Goal: Task Accomplishment & Management: Manage account settings

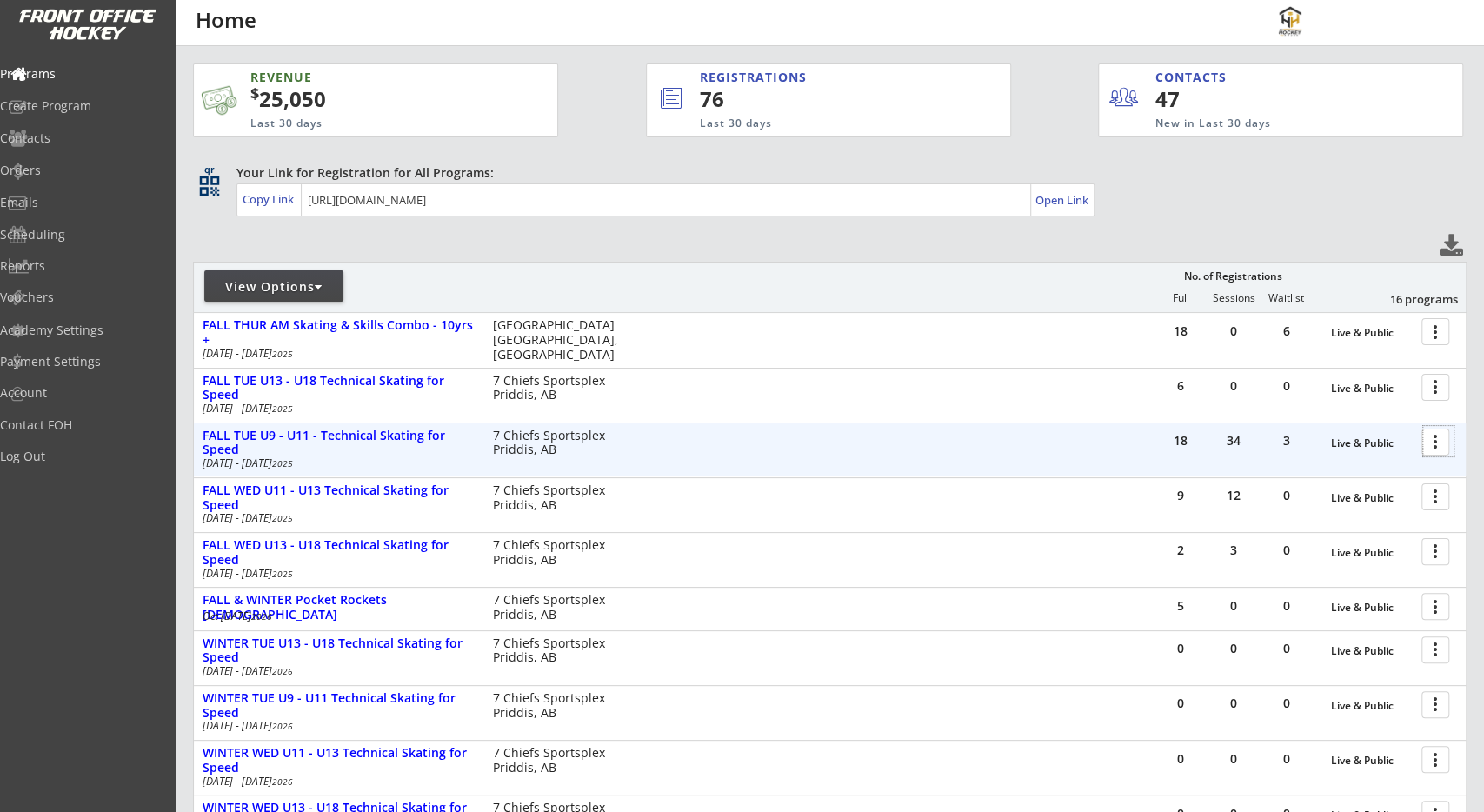
click at [1435, 441] on div at bounding box center [1438, 442] width 31 height 31
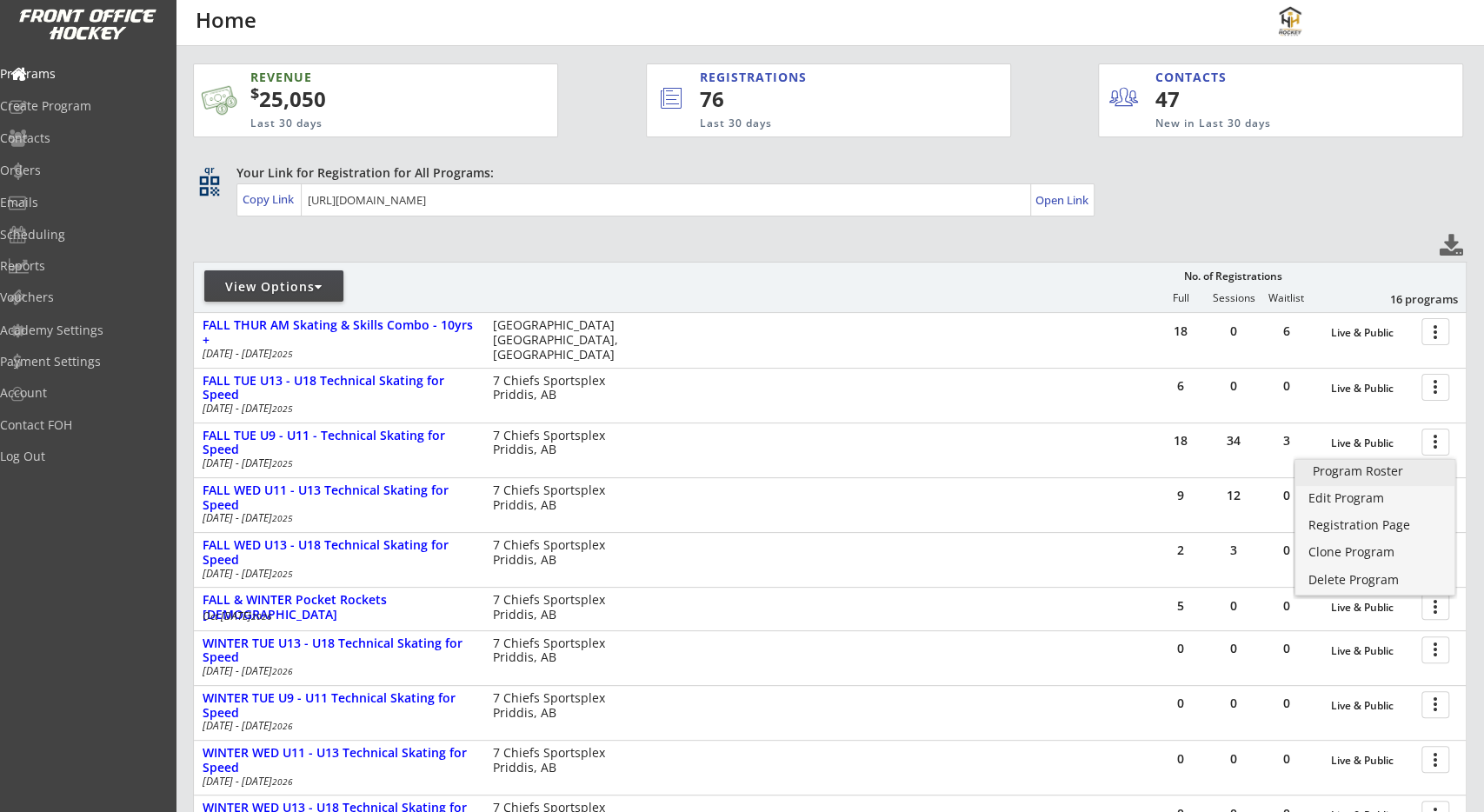
click at [1411, 472] on div "Program Roster" at bounding box center [1375, 471] width 125 height 13
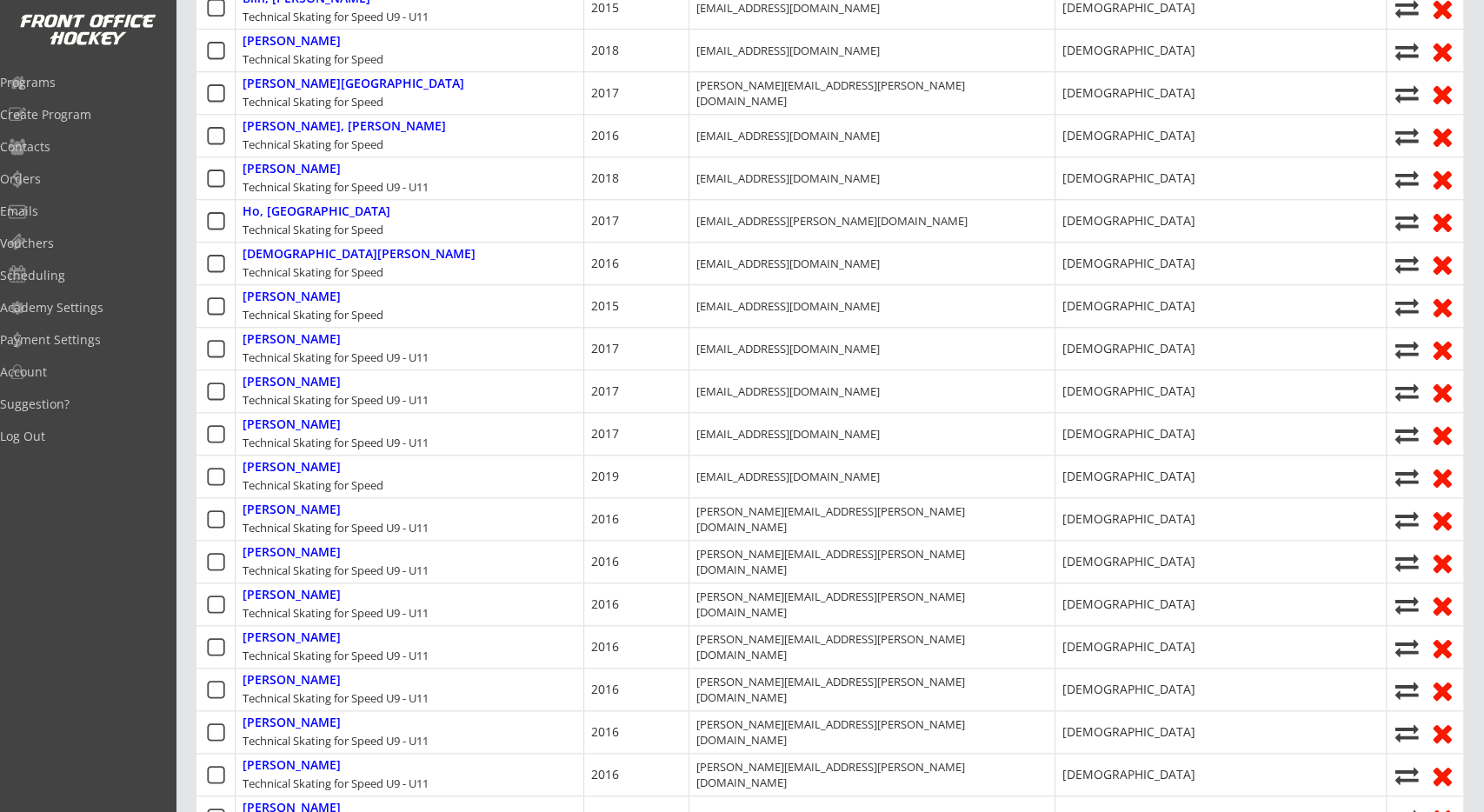
scroll to position [904, 0]
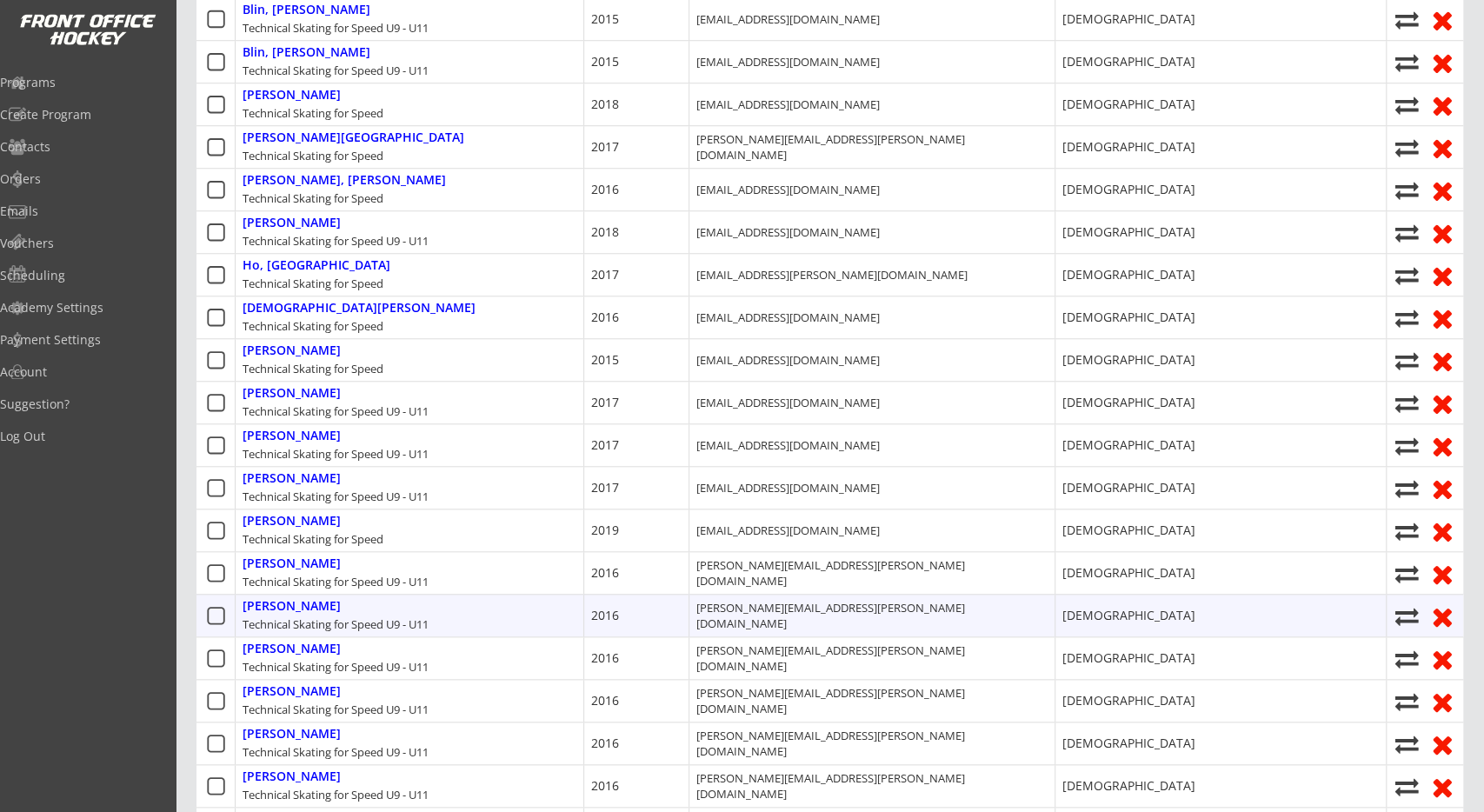
click at [420, 618] on div "Technical Skating for Speed U9 - U11" at bounding box center [335, 623] width 186 height 15
click at [418, 618] on div "Technical Skating for Speed U9 - U11" at bounding box center [335, 623] width 186 height 15
click at [410, 618] on div "Technical Skating for Speed U9 - U11" at bounding box center [335, 623] width 186 height 15
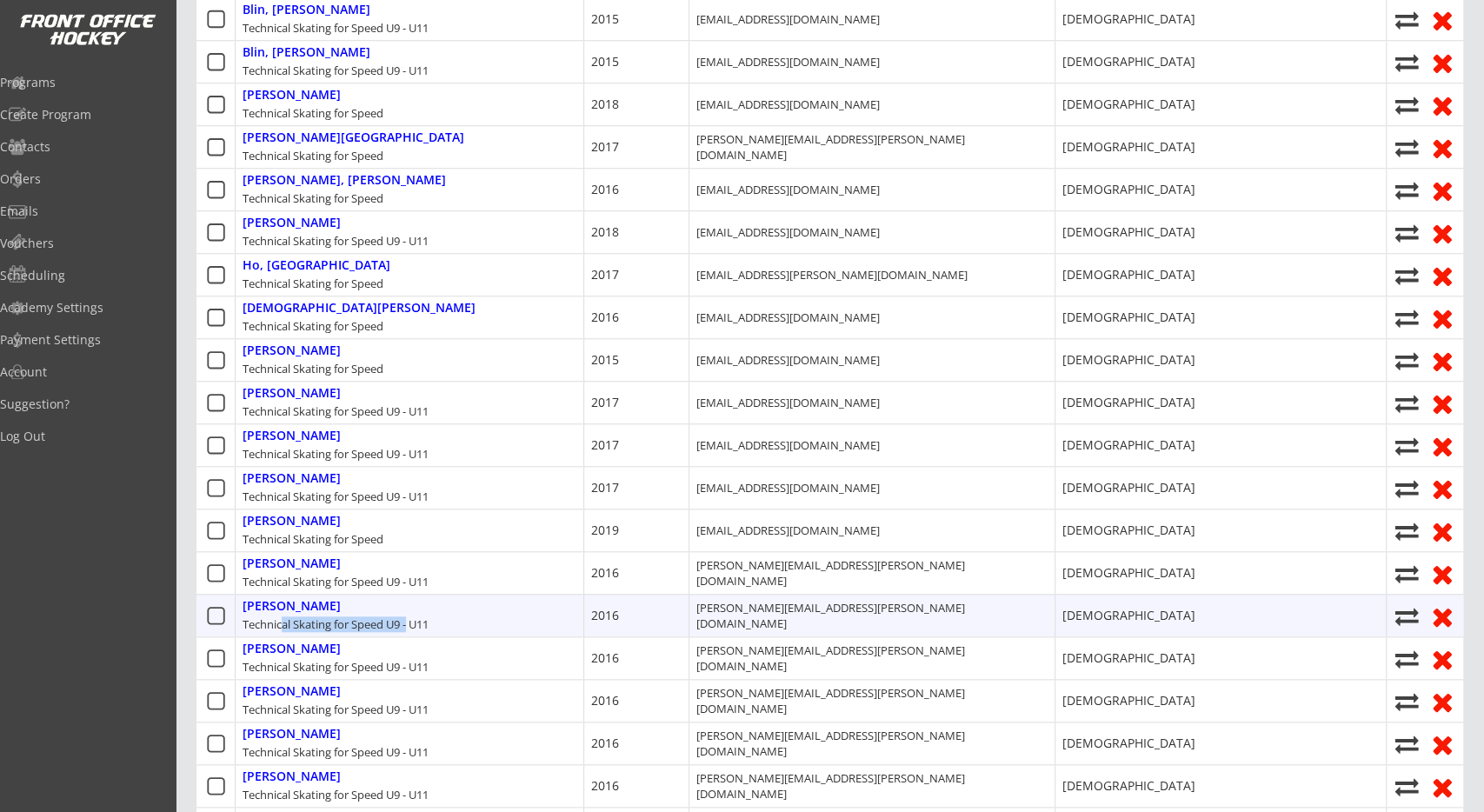
drag, startPoint x: 410, startPoint y: 618, endPoint x: 282, endPoint y: 612, distance: 128.1
click at [282, 616] on div "Technical Skating for Speed U9 - U11" at bounding box center [335, 623] width 186 height 15
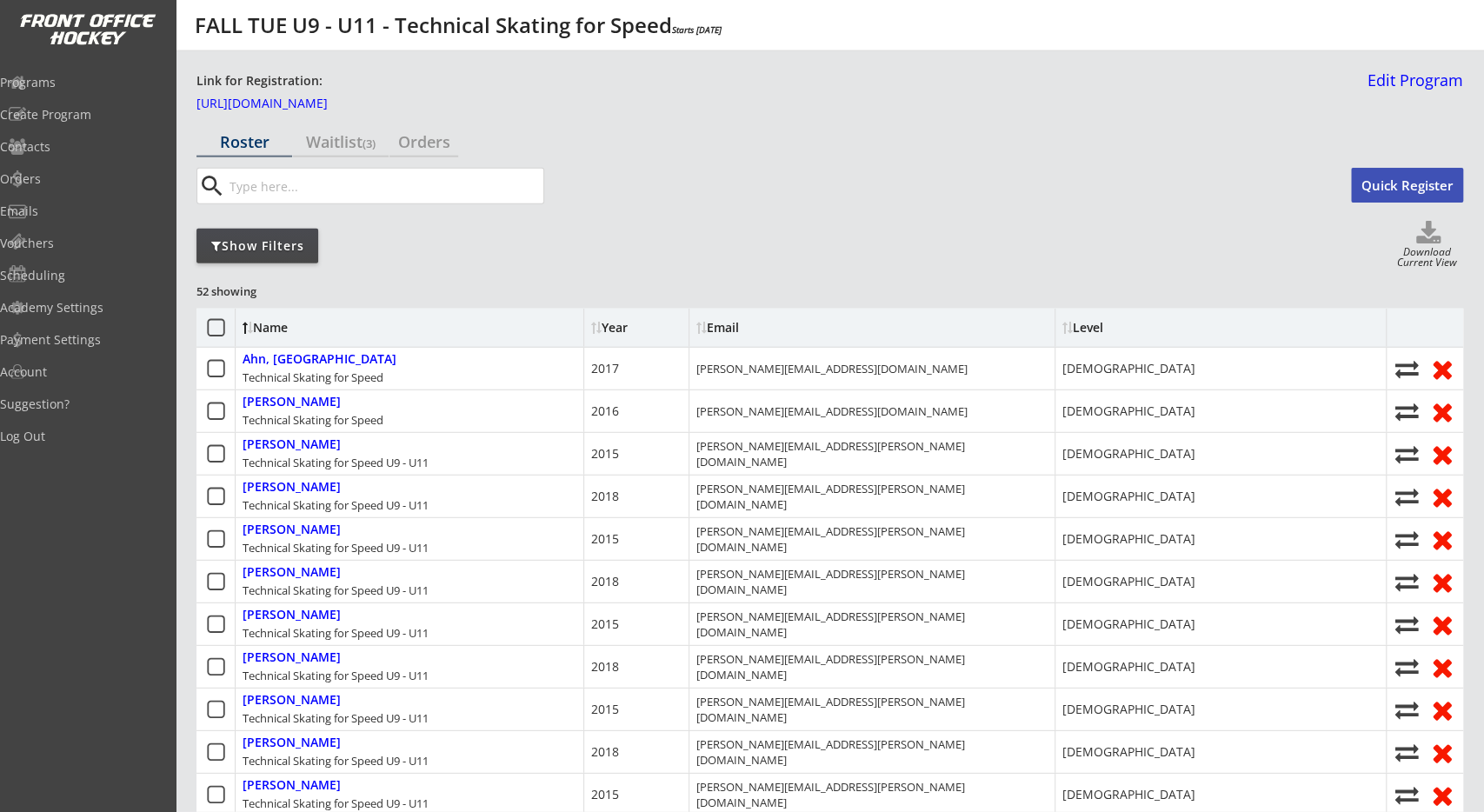
scroll to position [0, 0]
click at [278, 254] on div "Show Filters" at bounding box center [256, 246] width 121 height 35
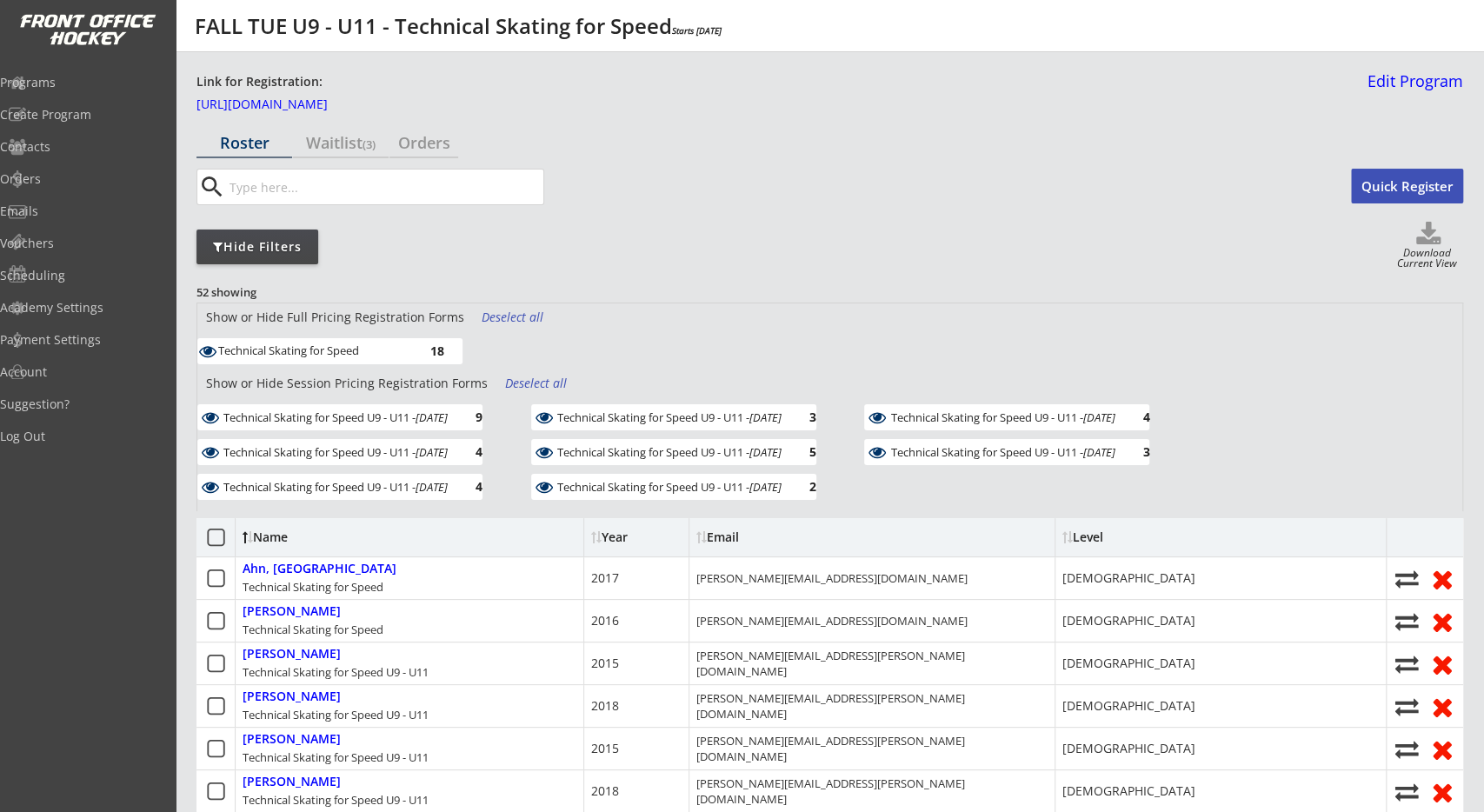
scroll to position [91, 0]
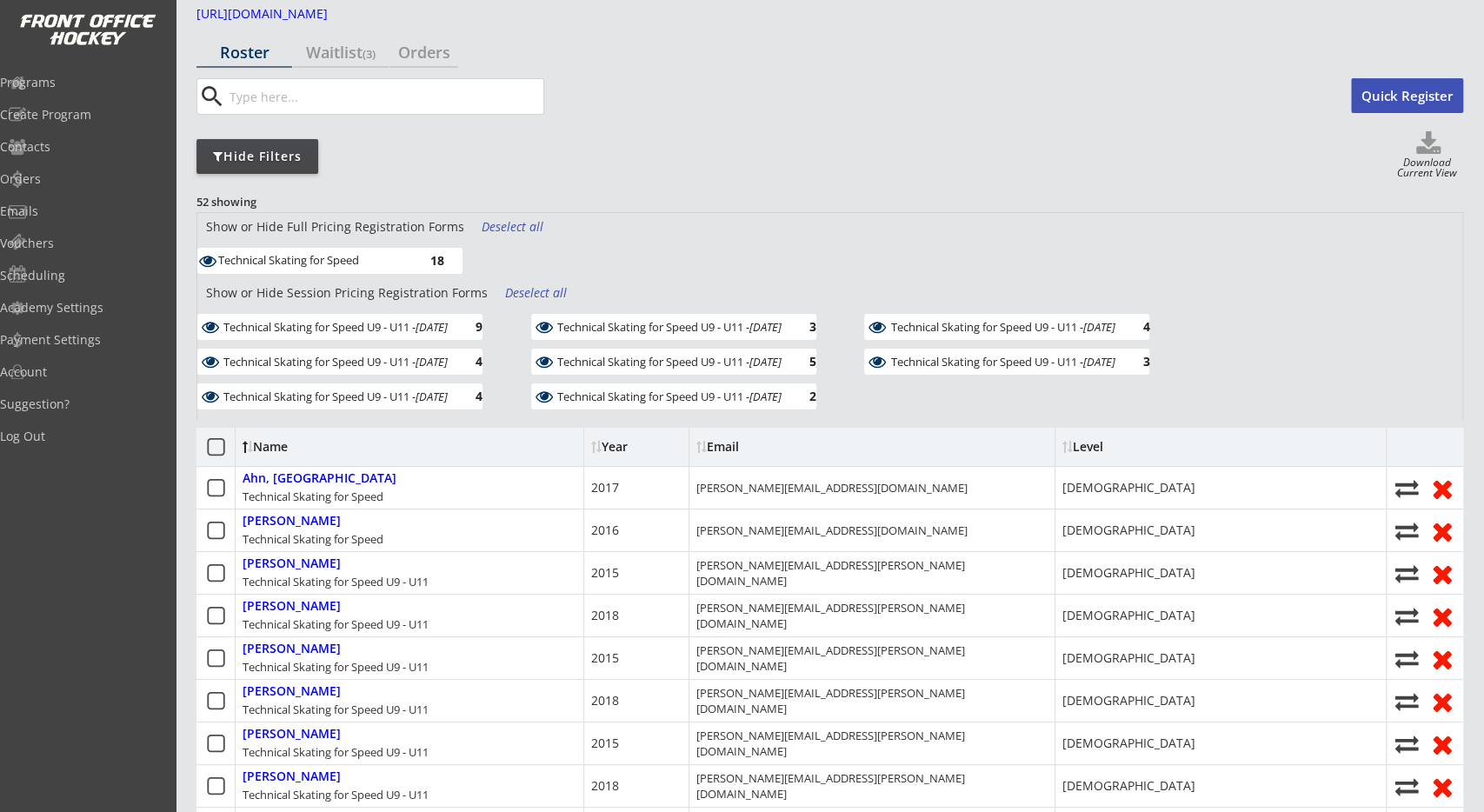
click at [938, 321] on div "Technical Skating for Speed U9 - U11 - Oct 28, 2025" at bounding box center [1002, 327] width 224 height 13
click at [938, 326] on div "Technical Skating for Speed U9 - U11 - Oct 28, 2025" at bounding box center [1002, 327] width 224 height 13
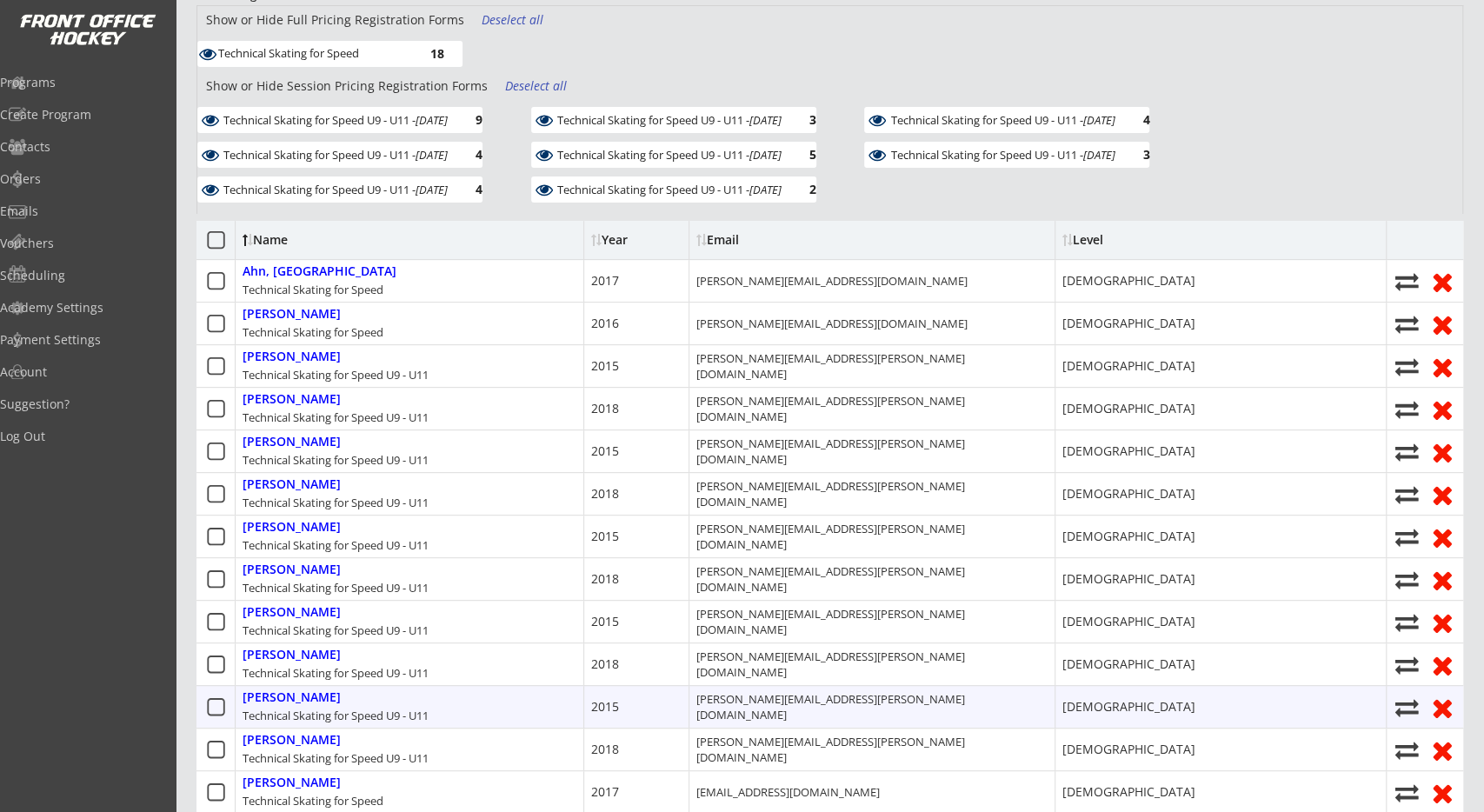
scroll to position [361, 0]
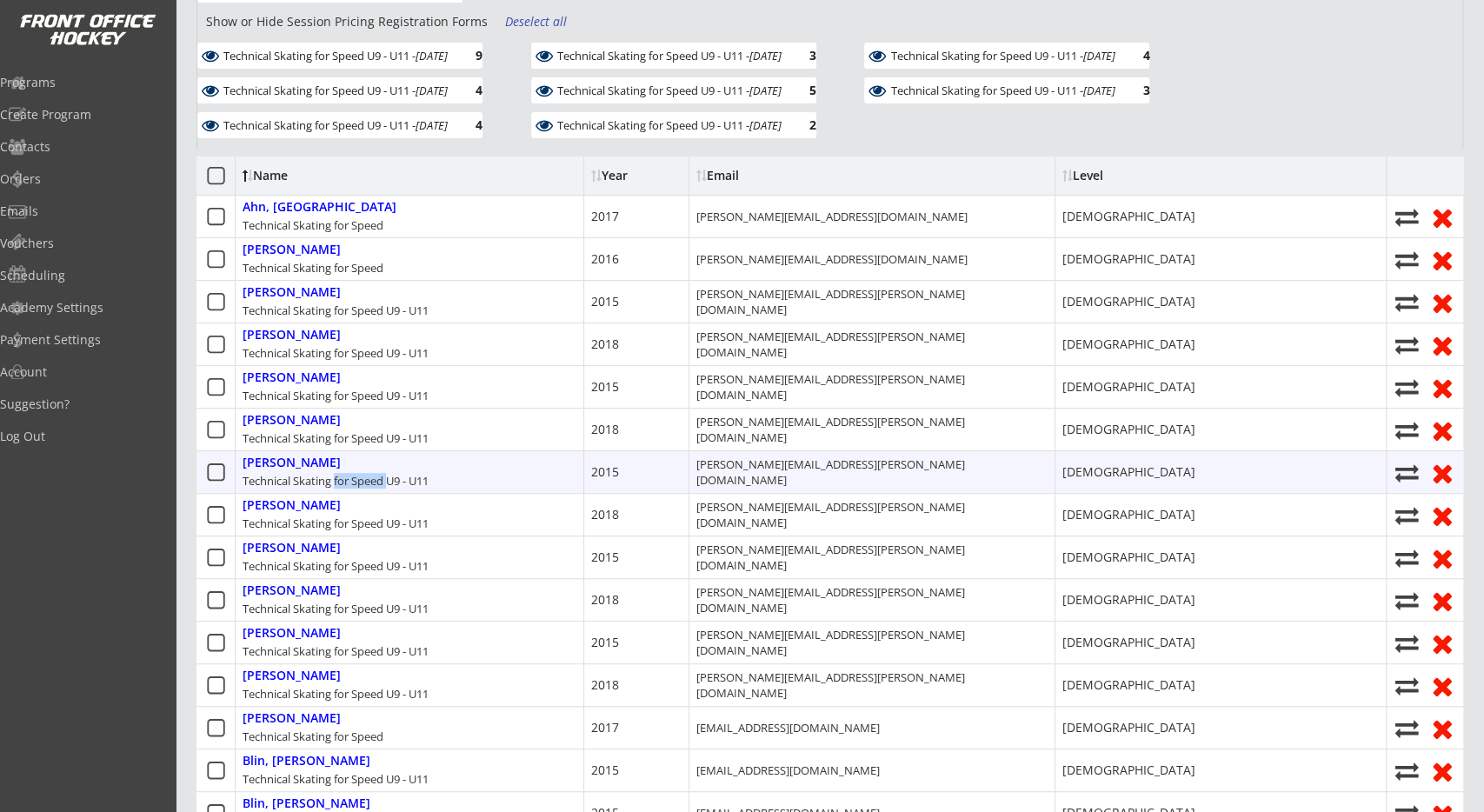
drag, startPoint x: 359, startPoint y: 481, endPoint x: 409, endPoint y: 481, distance: 50.0
click at [394, 481] on div "Technical Skating for Speed U9 - U11" at bounding box center [335, 480] width 186 height 15
click at [410, 480] on div "Technical Skating for Speed U9 - U11" at bounding box center [335, 480] width 186 height 15
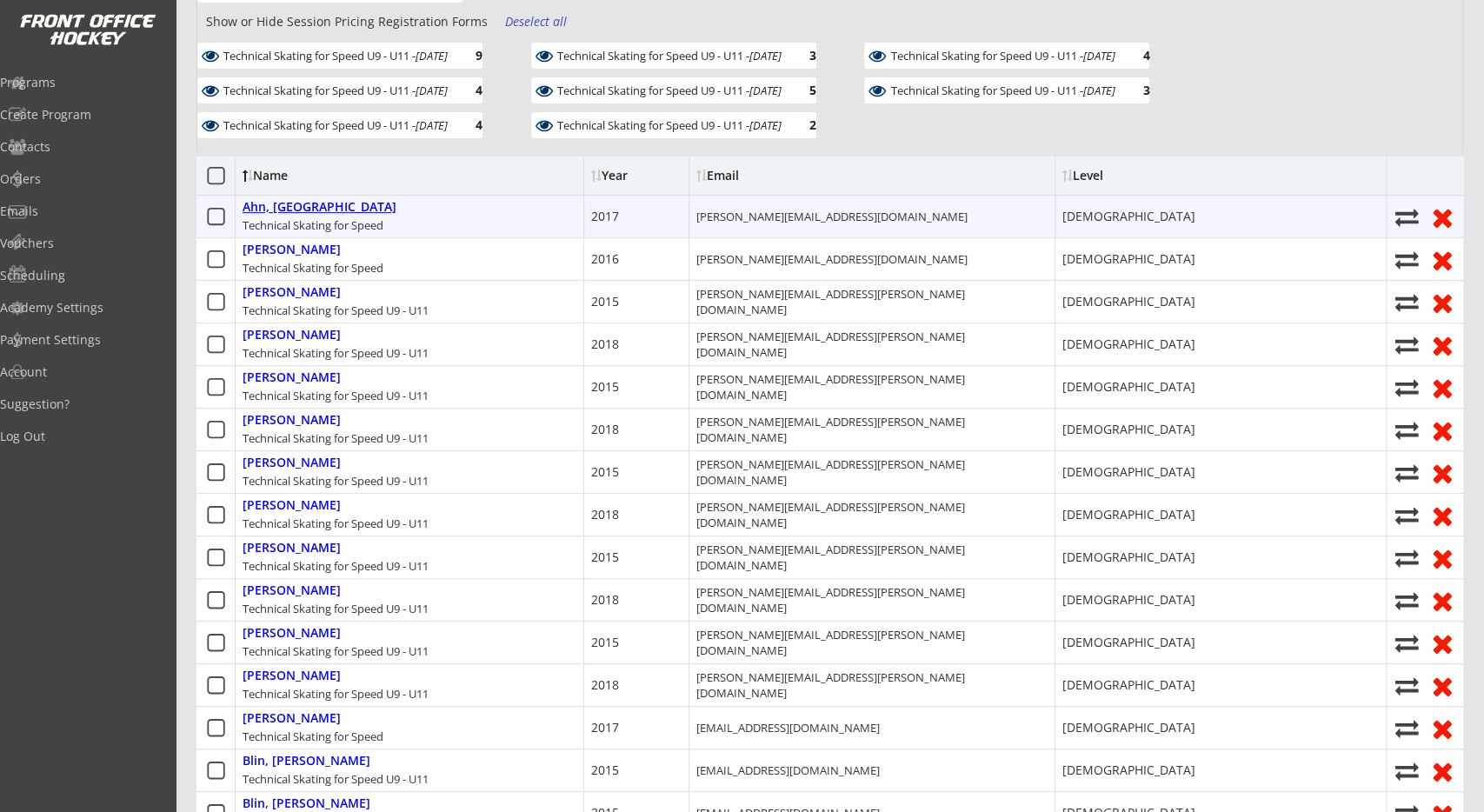
click at [296, 210] on div "Ahn, Brooklyn" at bounding box center [319, 207] width 154 height 14
select select ""8 years old""
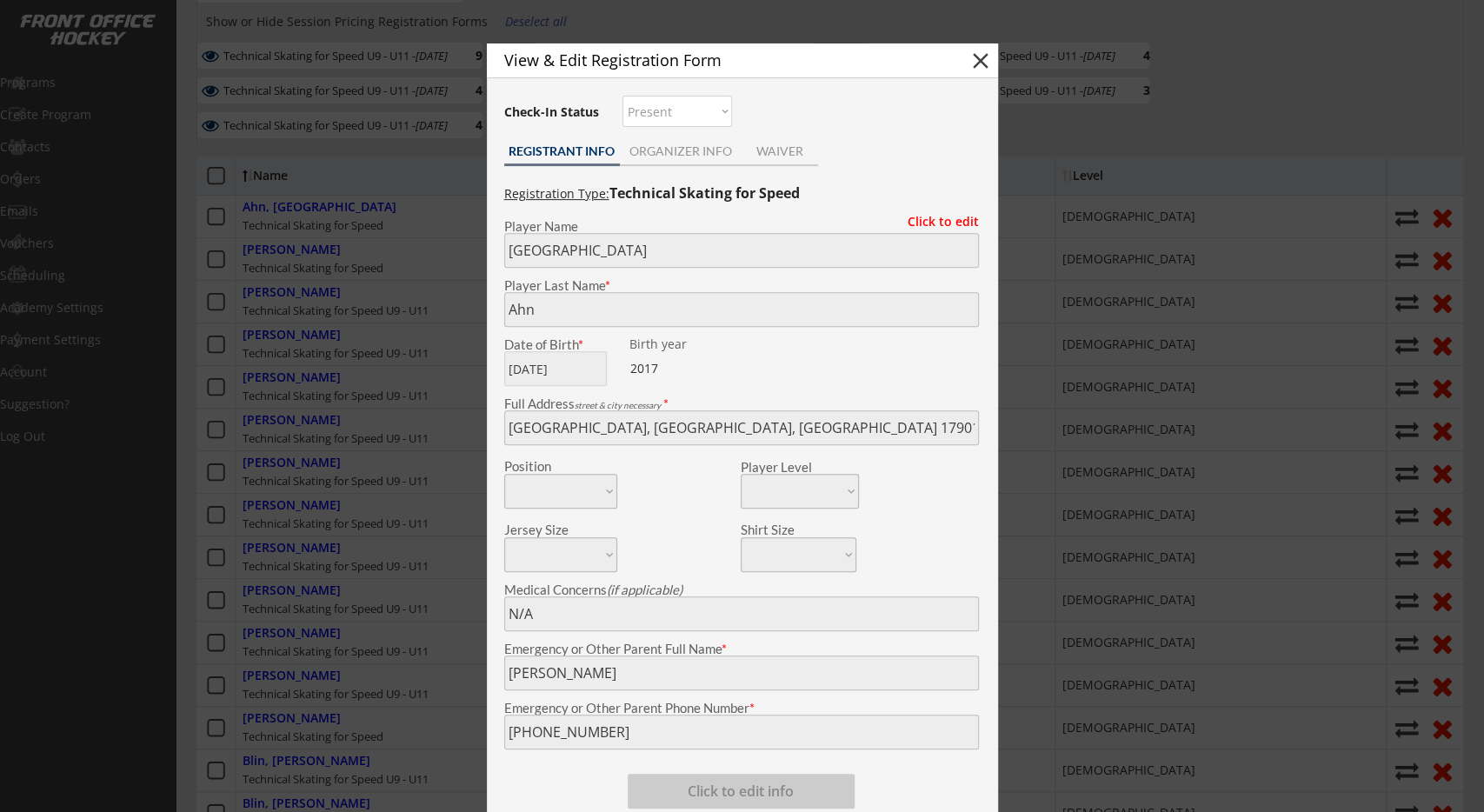
click option "Present" at bounding box center [0, 0] width 0 height 0
click option "Not here" at bounding box center [0, 0] width 0 height 0
click option at bounding box center [0, 0] width 0 height 0
click at [975, 64] on button "close" at bounding box center [980, 60] width 26 height 26
select select ""PLACEHOLDER_1427118222253""
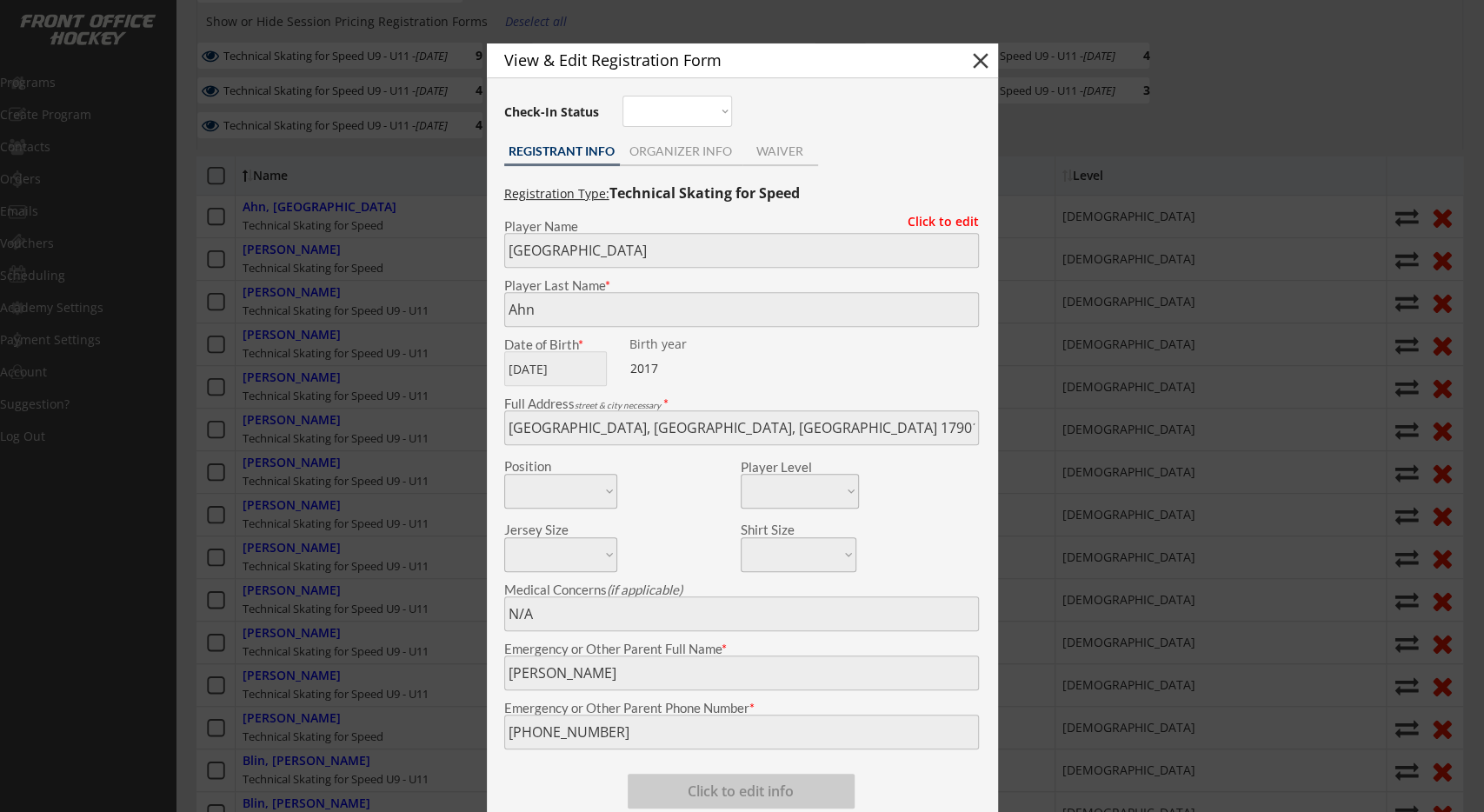
select select ""PLACEHOLDER_1427118222253""
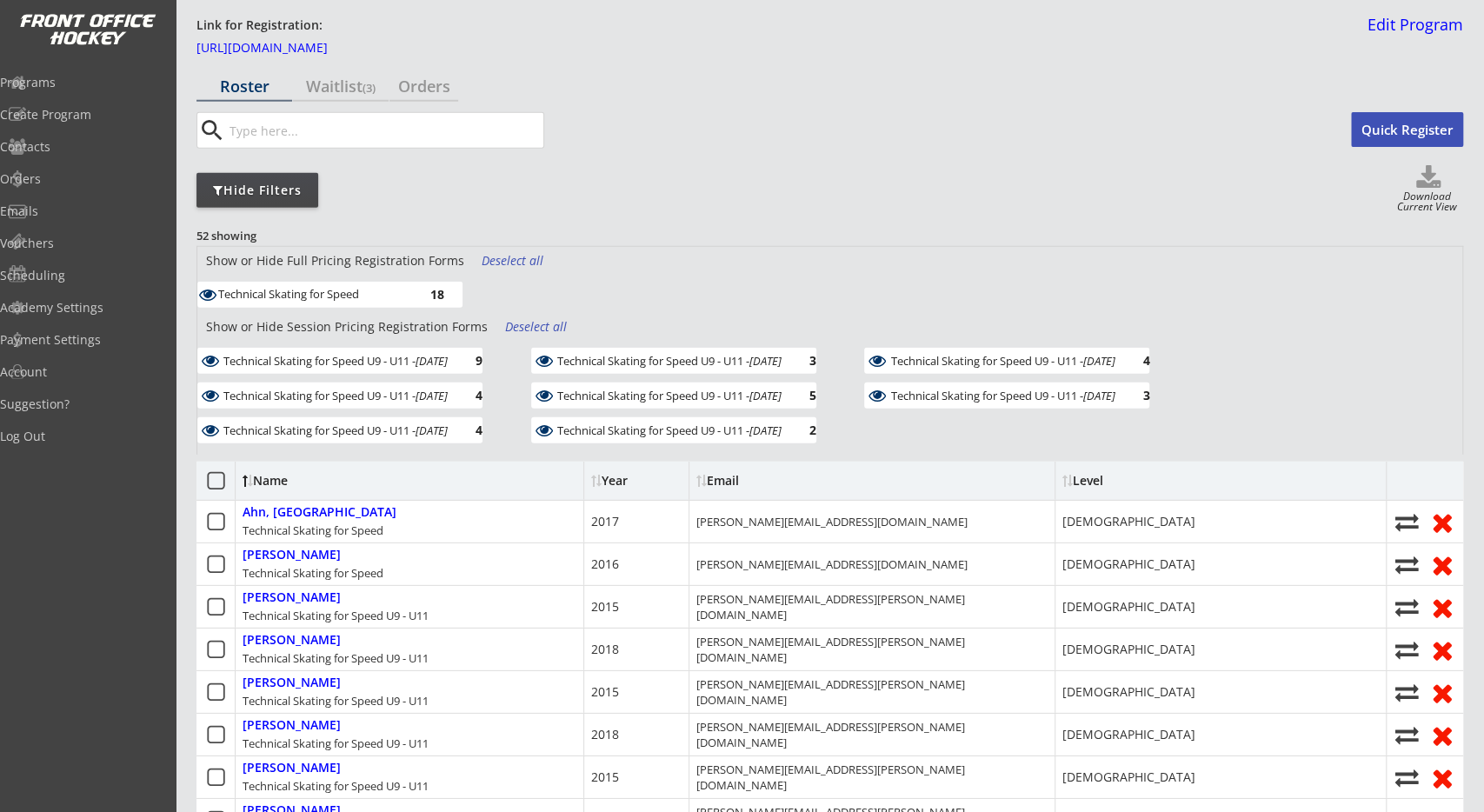
scroll to position [56, 0]
click at [273, 191] on div "Hide Filters" at bounding box center [256, 191] width 121 height 17
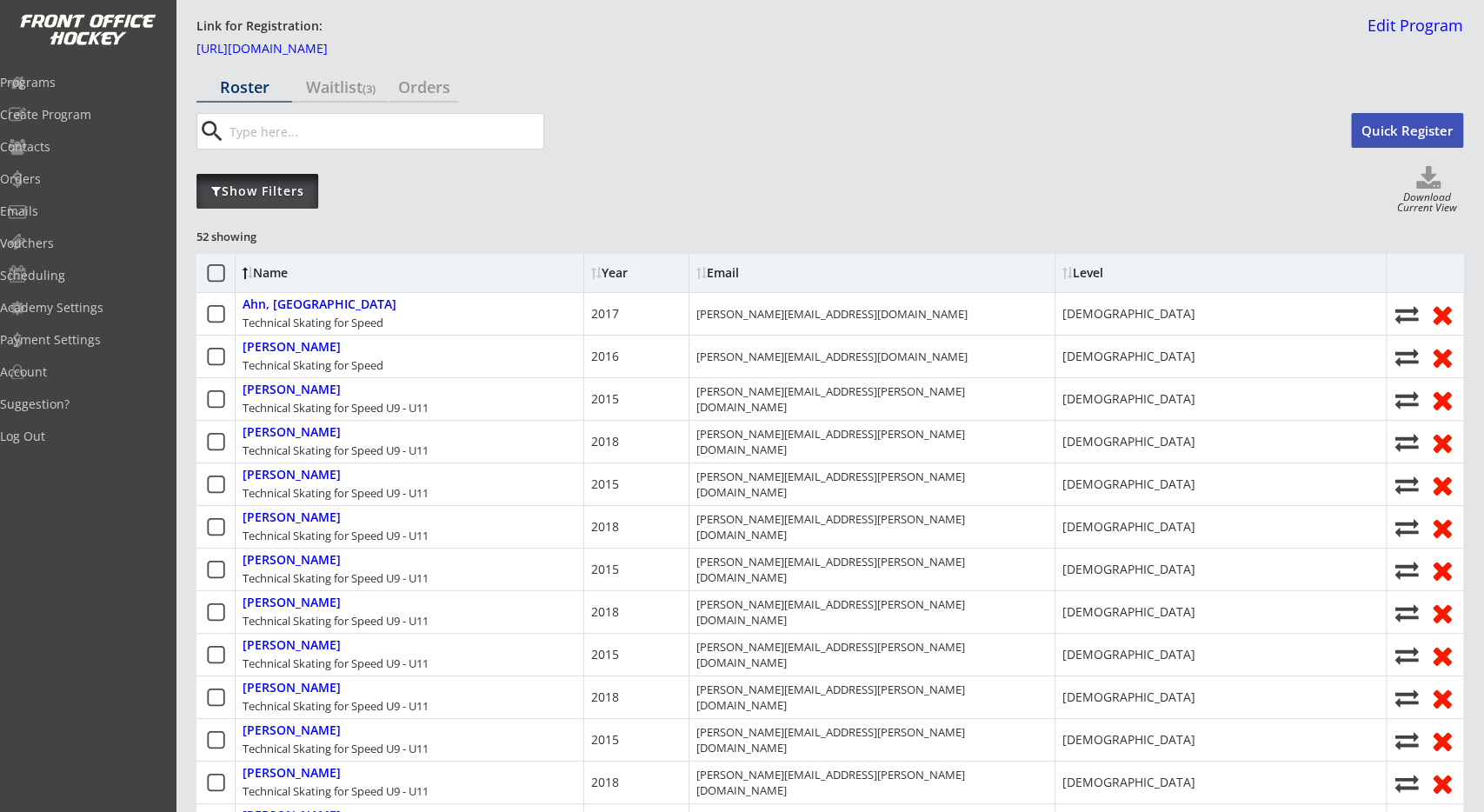
click at [273, 191] on div "Show Filters" at bounding box center [256, 191] width 121 height 17
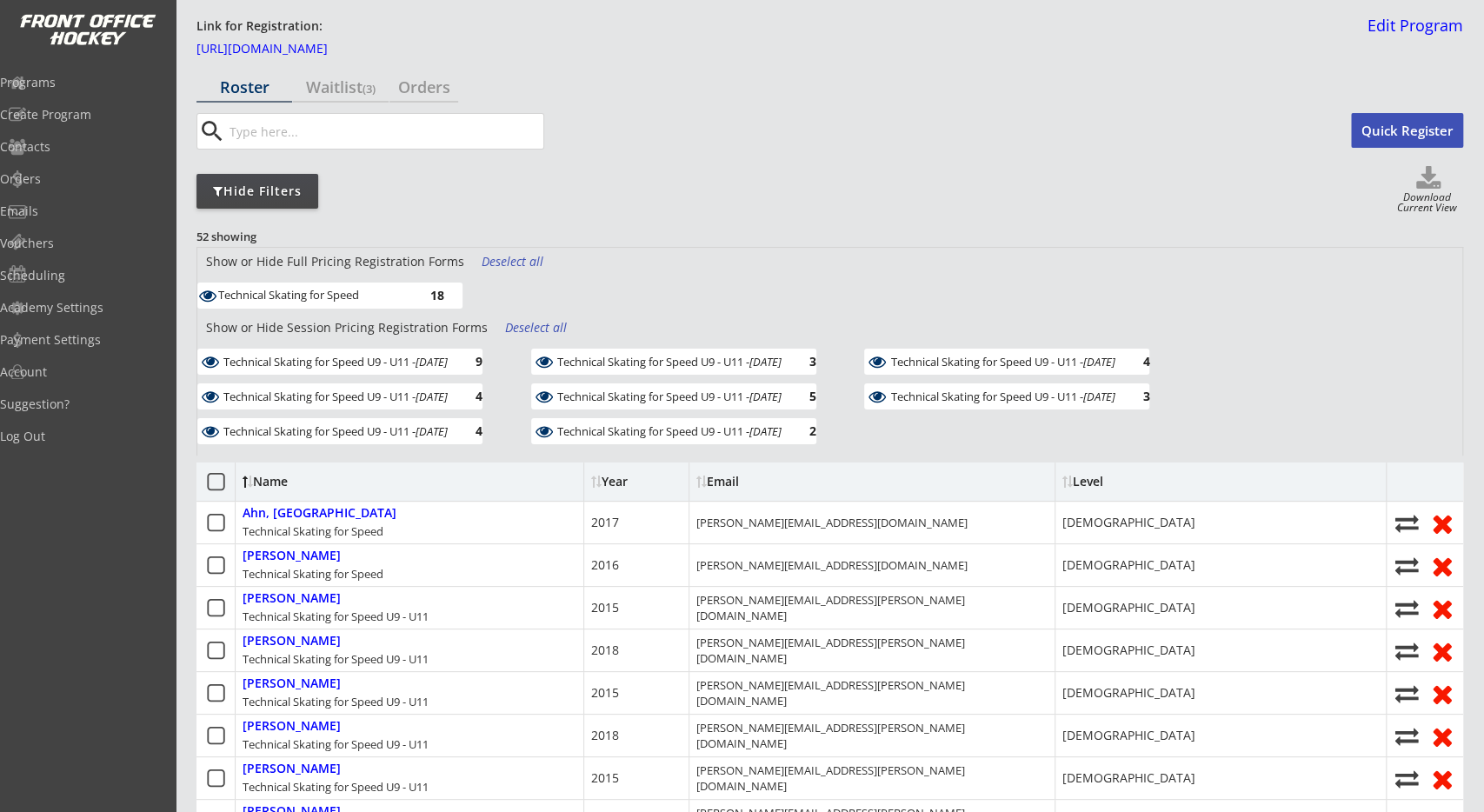
click at [273, 191] on div "Hide Filters" at bounding box center [256, 191] width 121 height 17
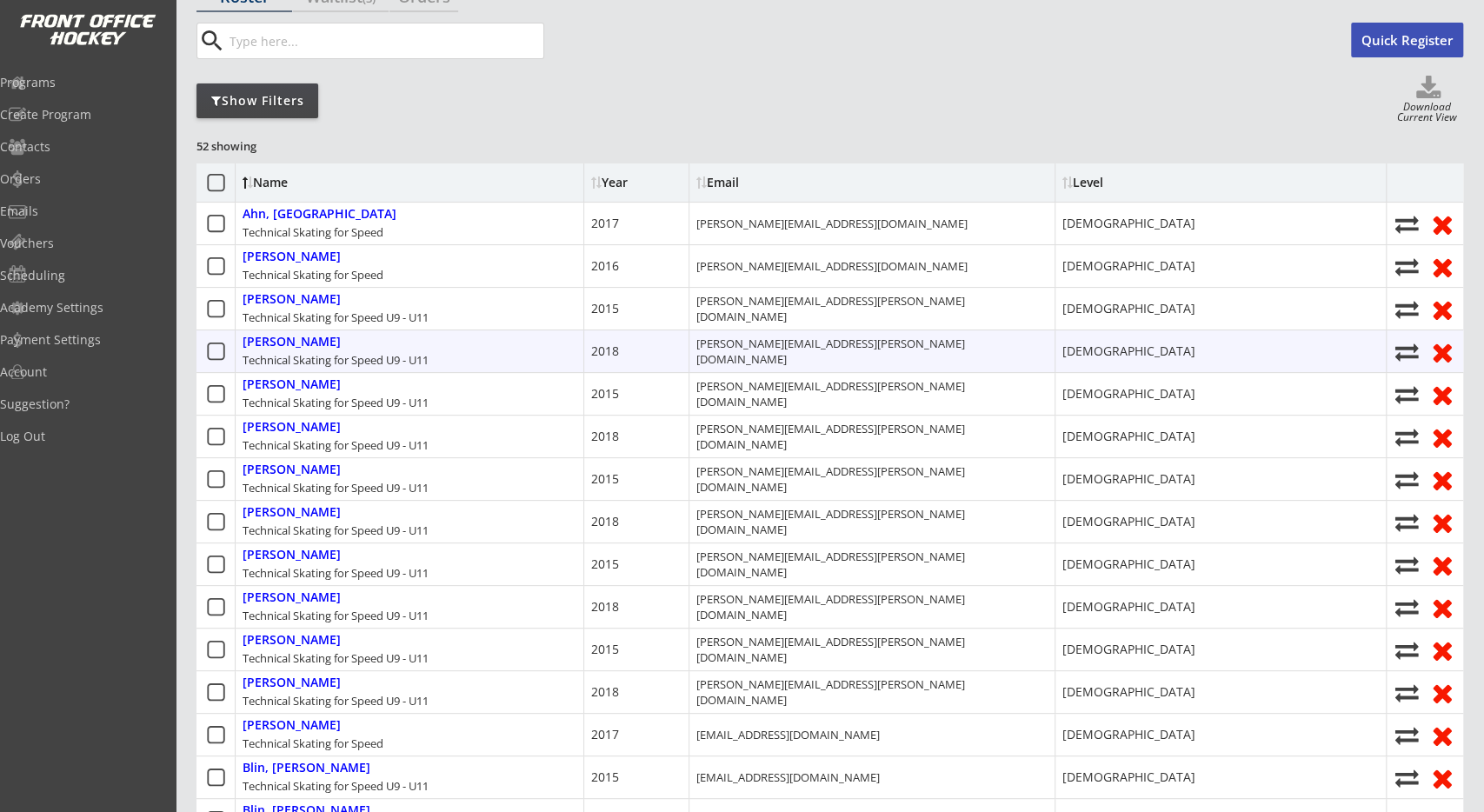
scroll to position [0, 0]
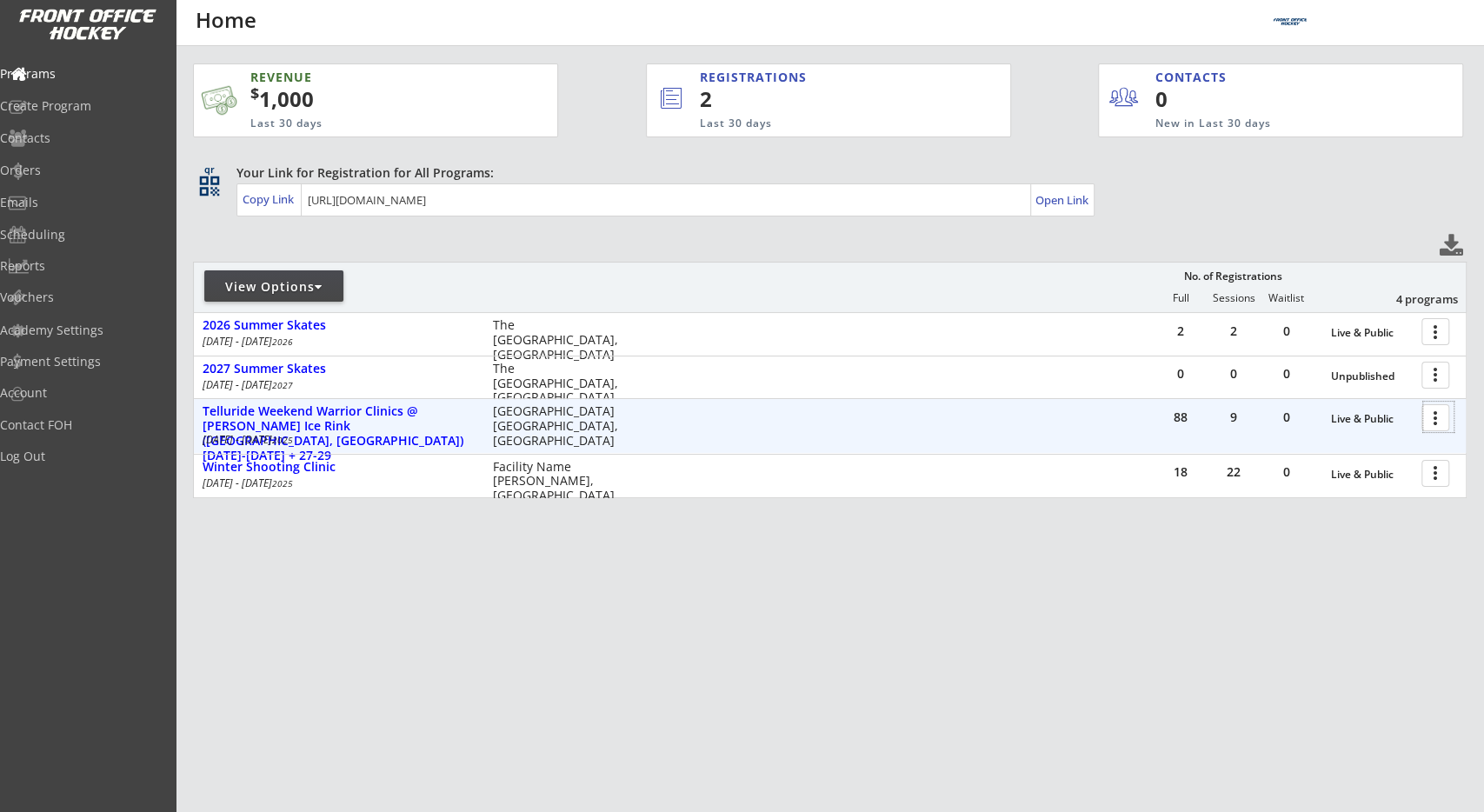
click at [1426, 422] on div at bounding box center [1438, 417] width 31 height 31
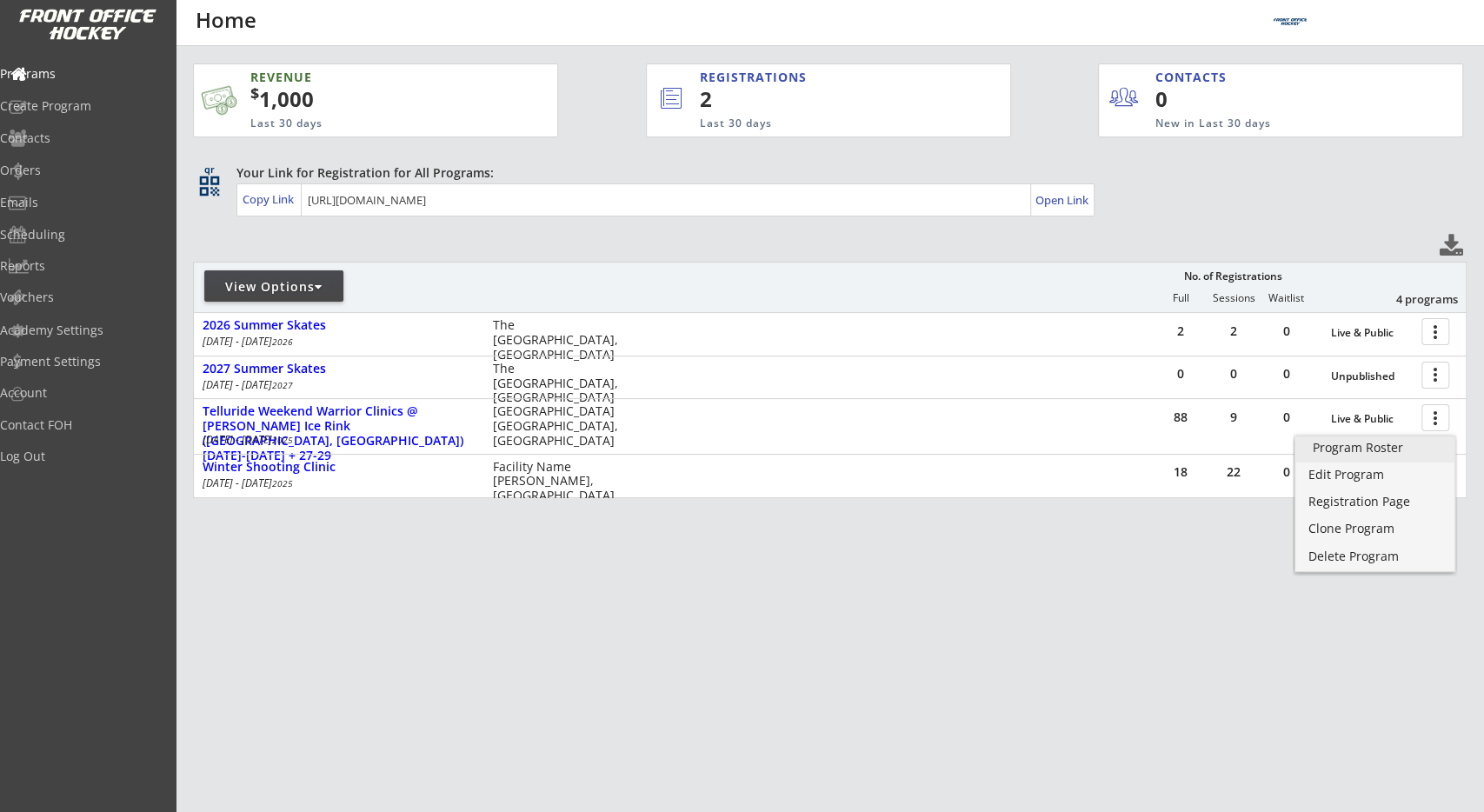
click at [1416, 450] on div "Program Roster" at bounding box center [1375, 448] width 125 height 13
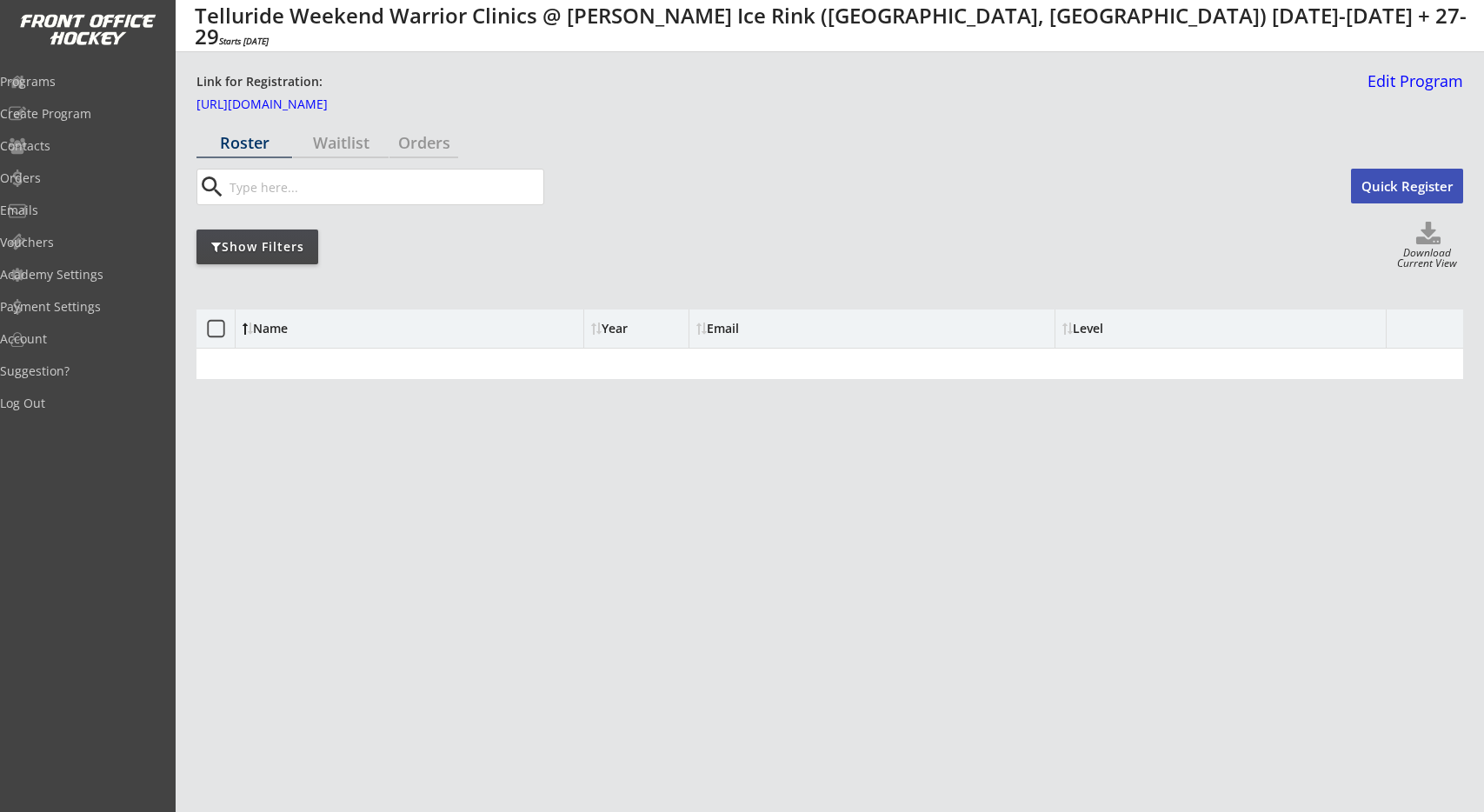
click at [1079, 263] on div "Show Filters Download Current View" at bounding box center [829, 245] width 1266 height 49
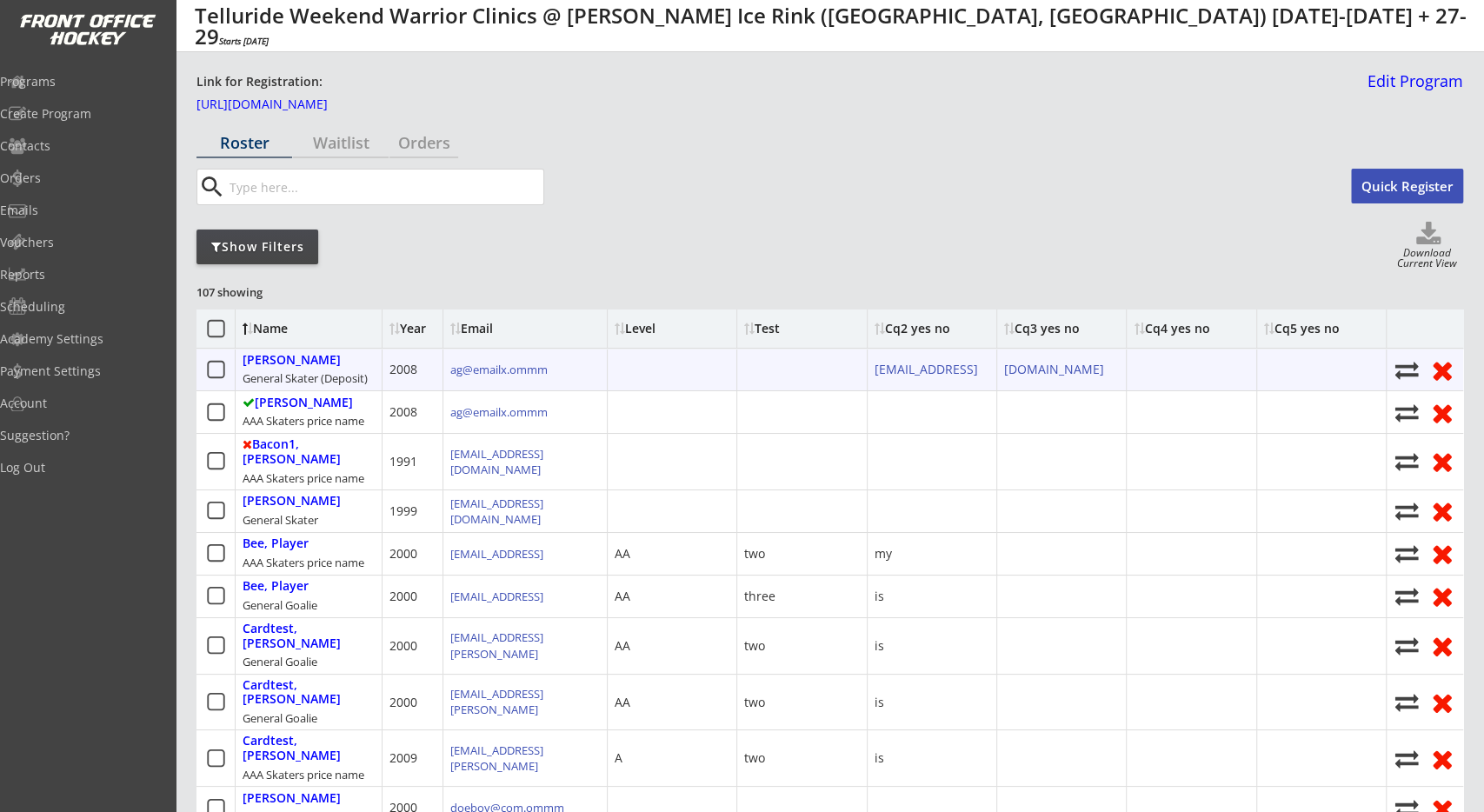
click at [357, 383] on div "General Skater (Deposit)" at bounding box center [305, 378] width 125 height 15
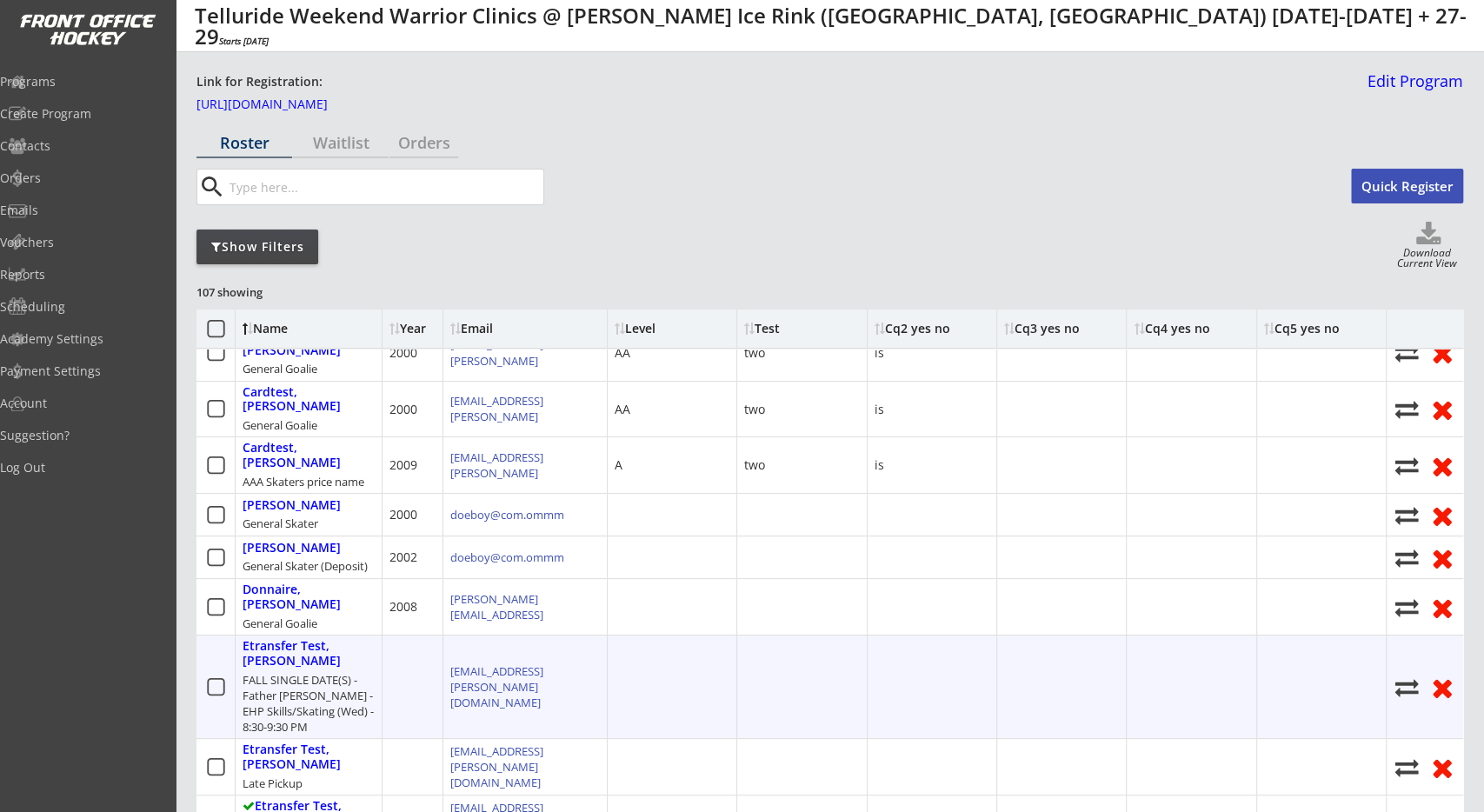
scroll to position [376, 0]
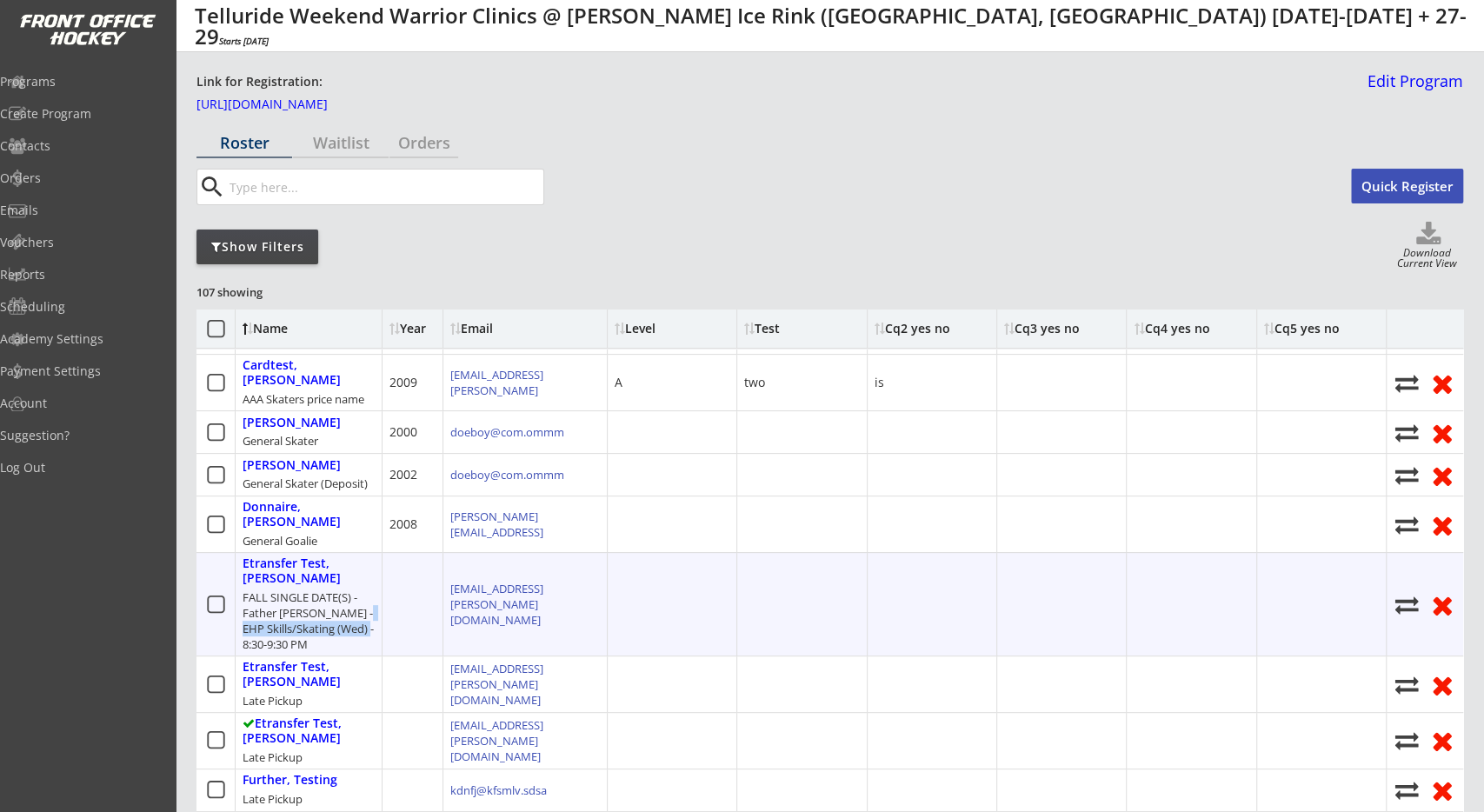
drag, startPoint x: 357, startPoint y: 558, endPoint x: 357, endPoint y: 575, distance: 17.0
click at [357, 589] on div "FALL SINGLE DATE(S) - Father [PERSON_NAME] - EHP Skills/Skating (Wed) - 8:30-9:…" at bounding box center [308, 620] width 132 height 64
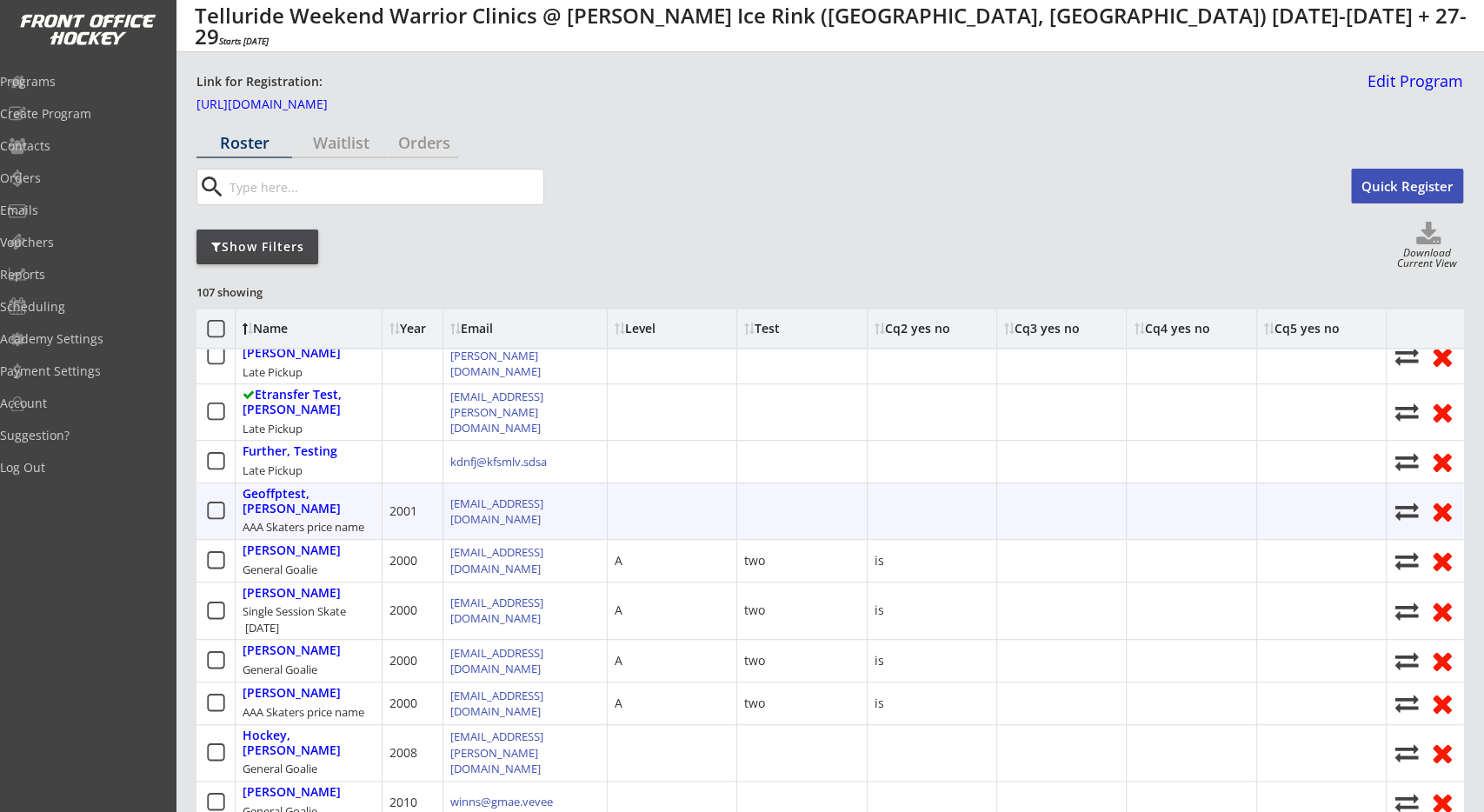
scroll to position [751, 0]
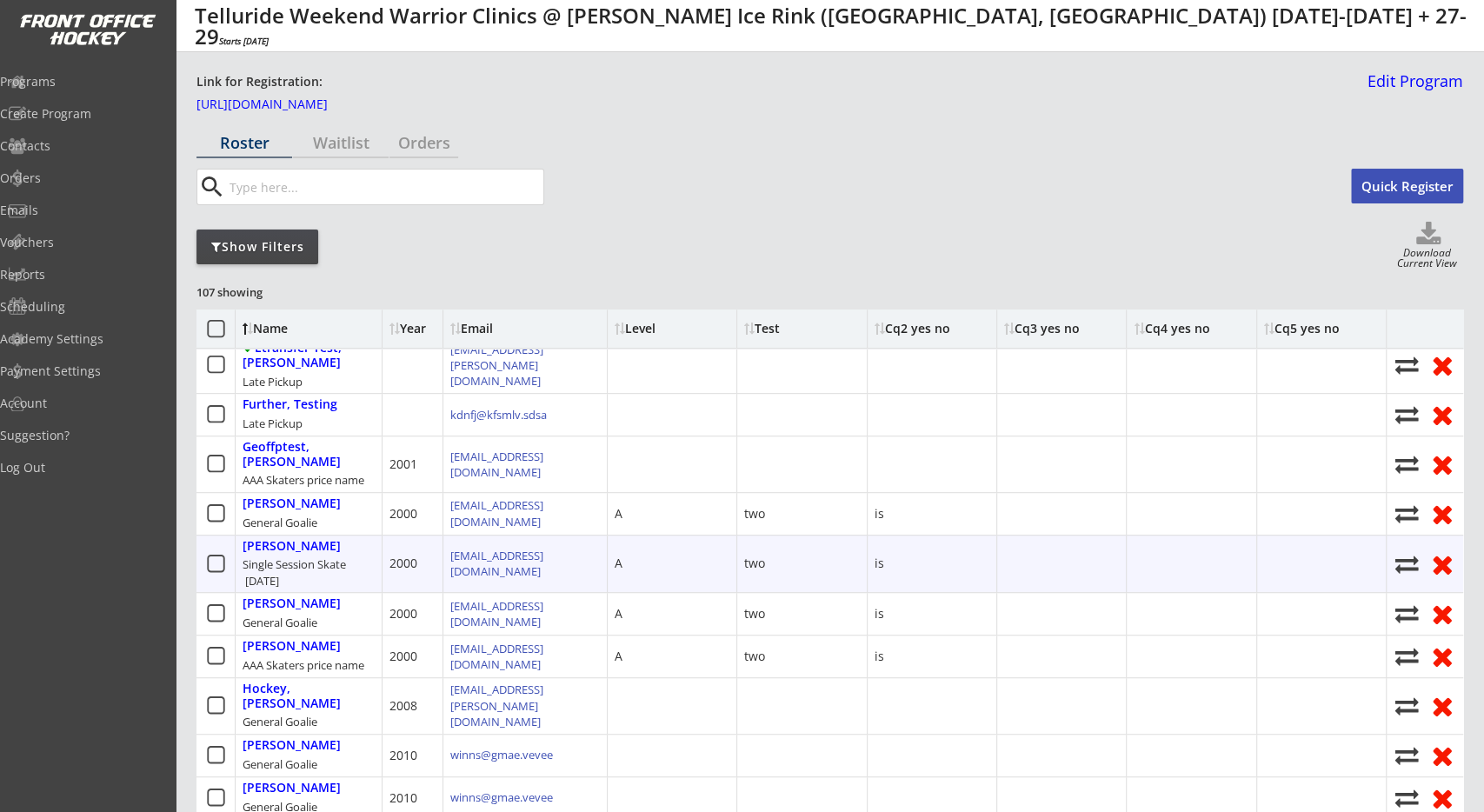
click at [363, 557] on div "Single Session Skate [DATE]" at bounding box center [308, 572] width 132 height 31
click at [358, 557] on div "Single Session Skate [DATE]" at bounding box center [308, 572] width 132 height 31
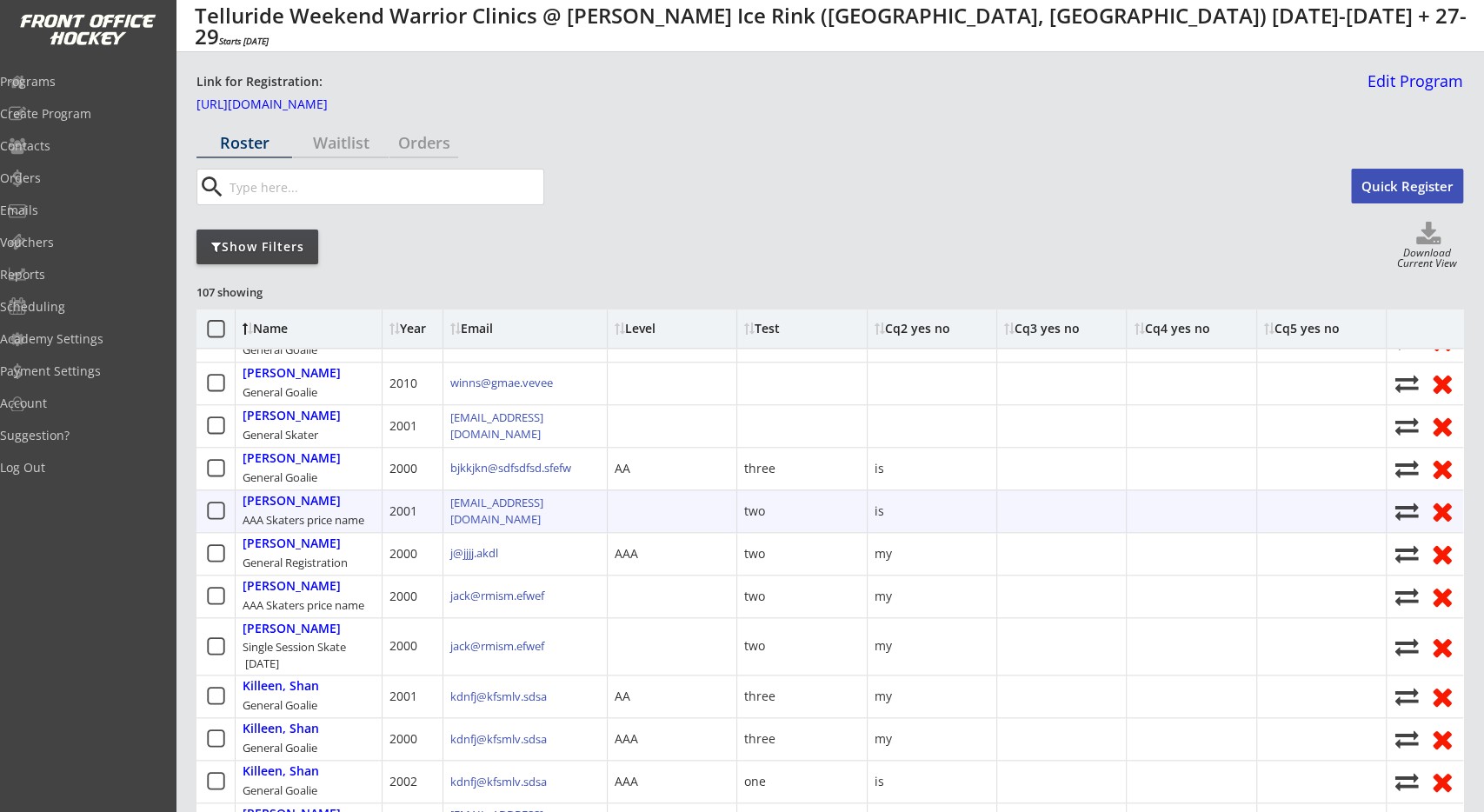
scroll to position [1408, 0]
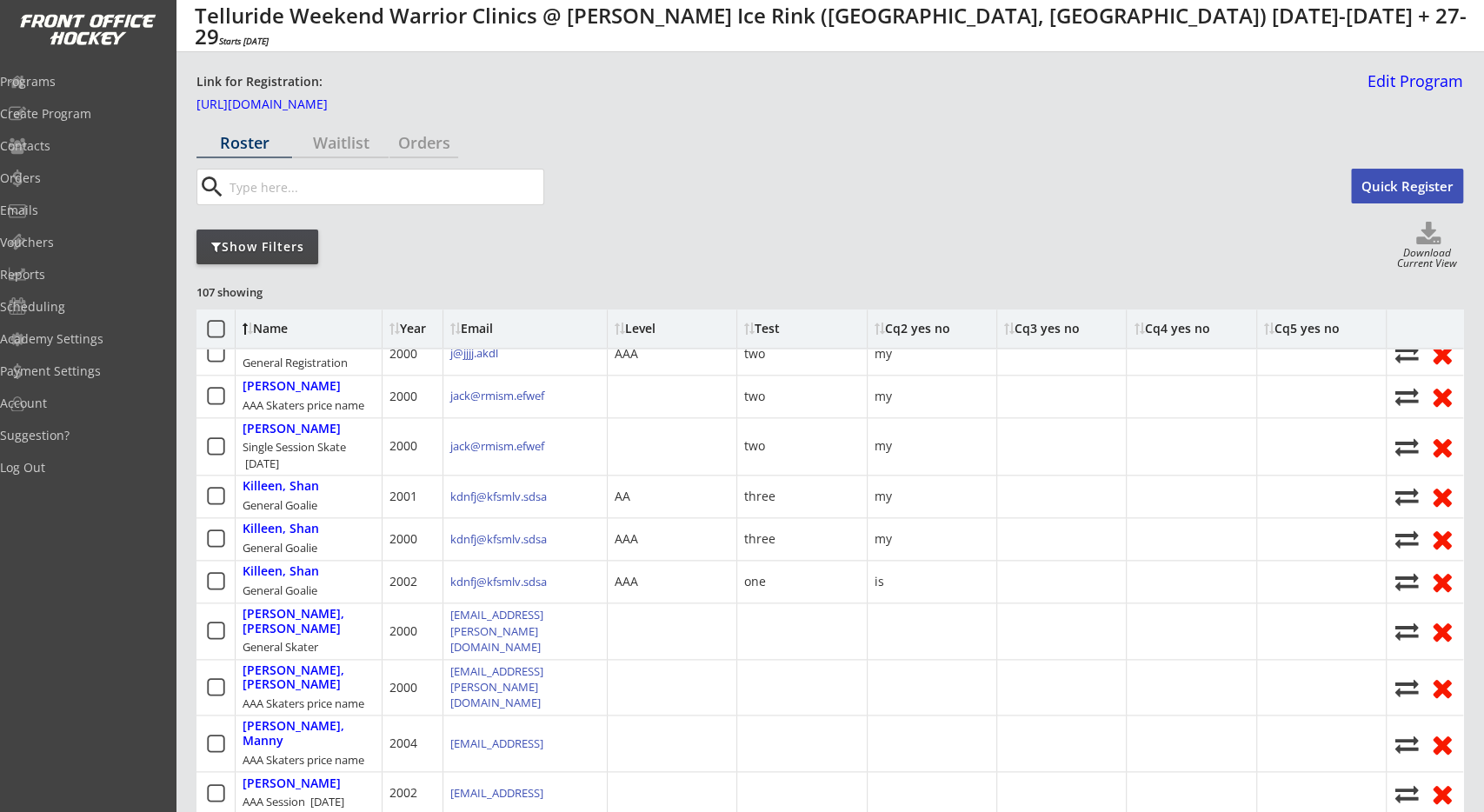
click at [295, 243] on div "Show Filters" at bounding box center [256, 246] width 121 height 17
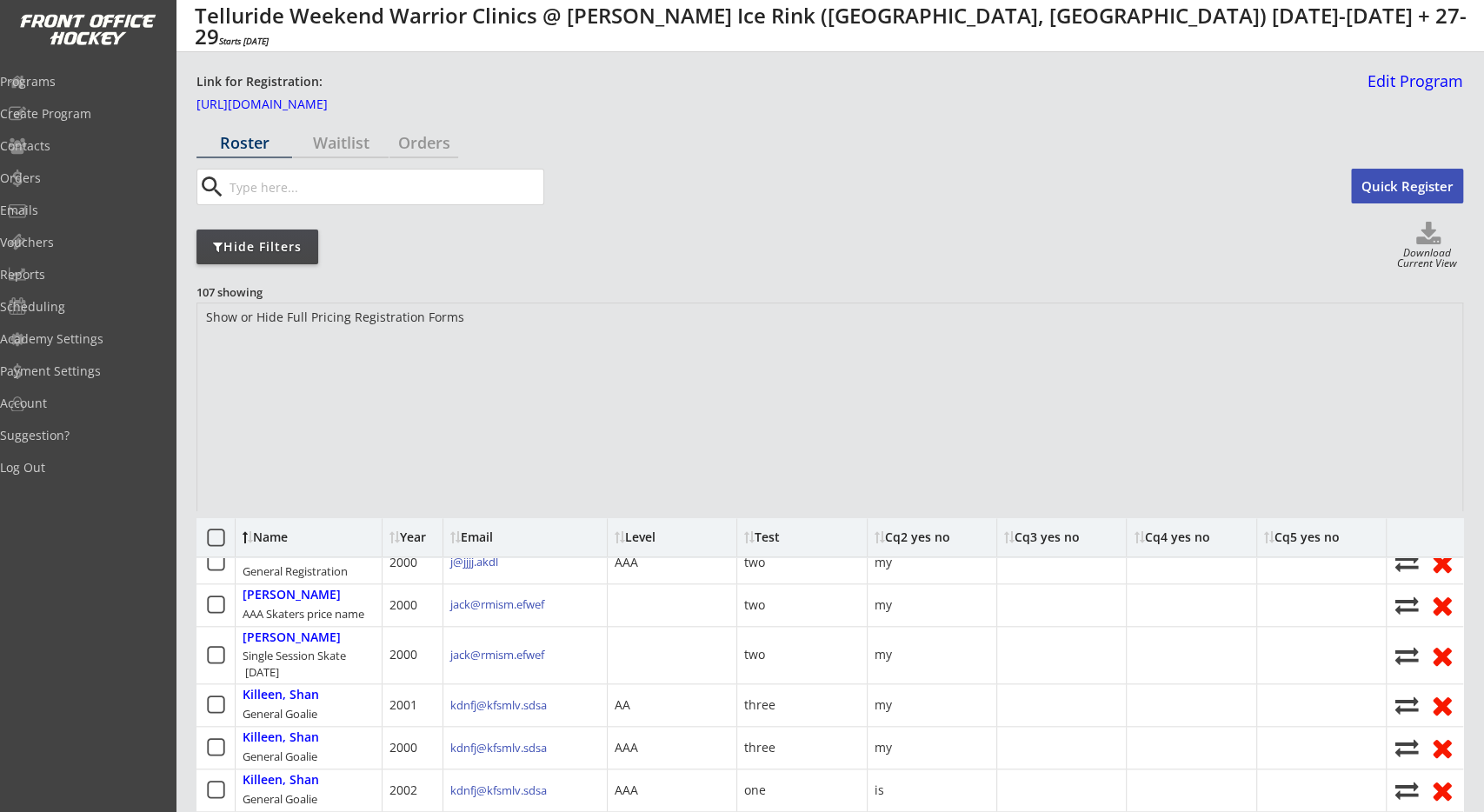
click at [630, 263] on div "Hide Filters Download Current View" at bounding box center [829, 245] width 1266 height 49
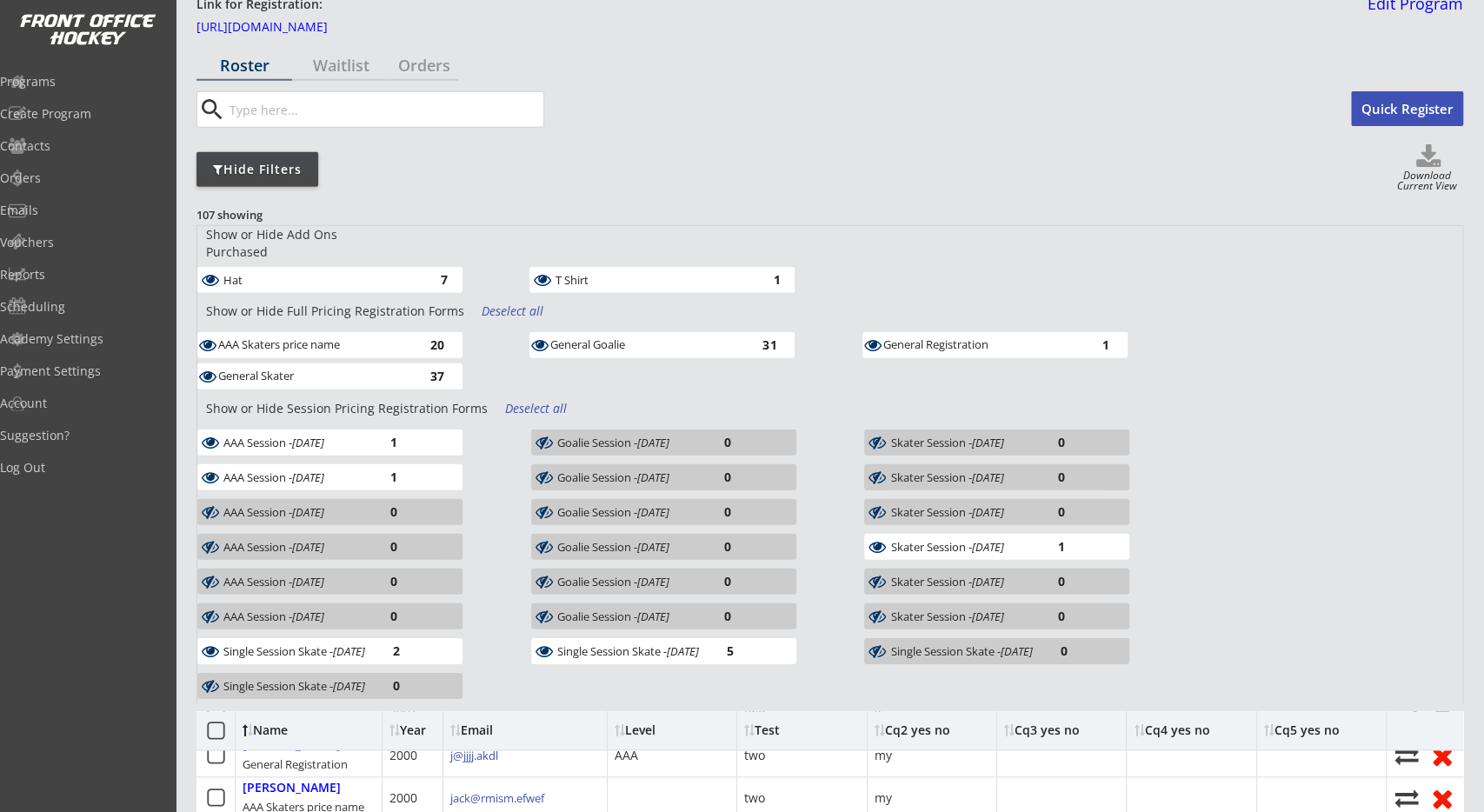
scroll to position [91, 0]
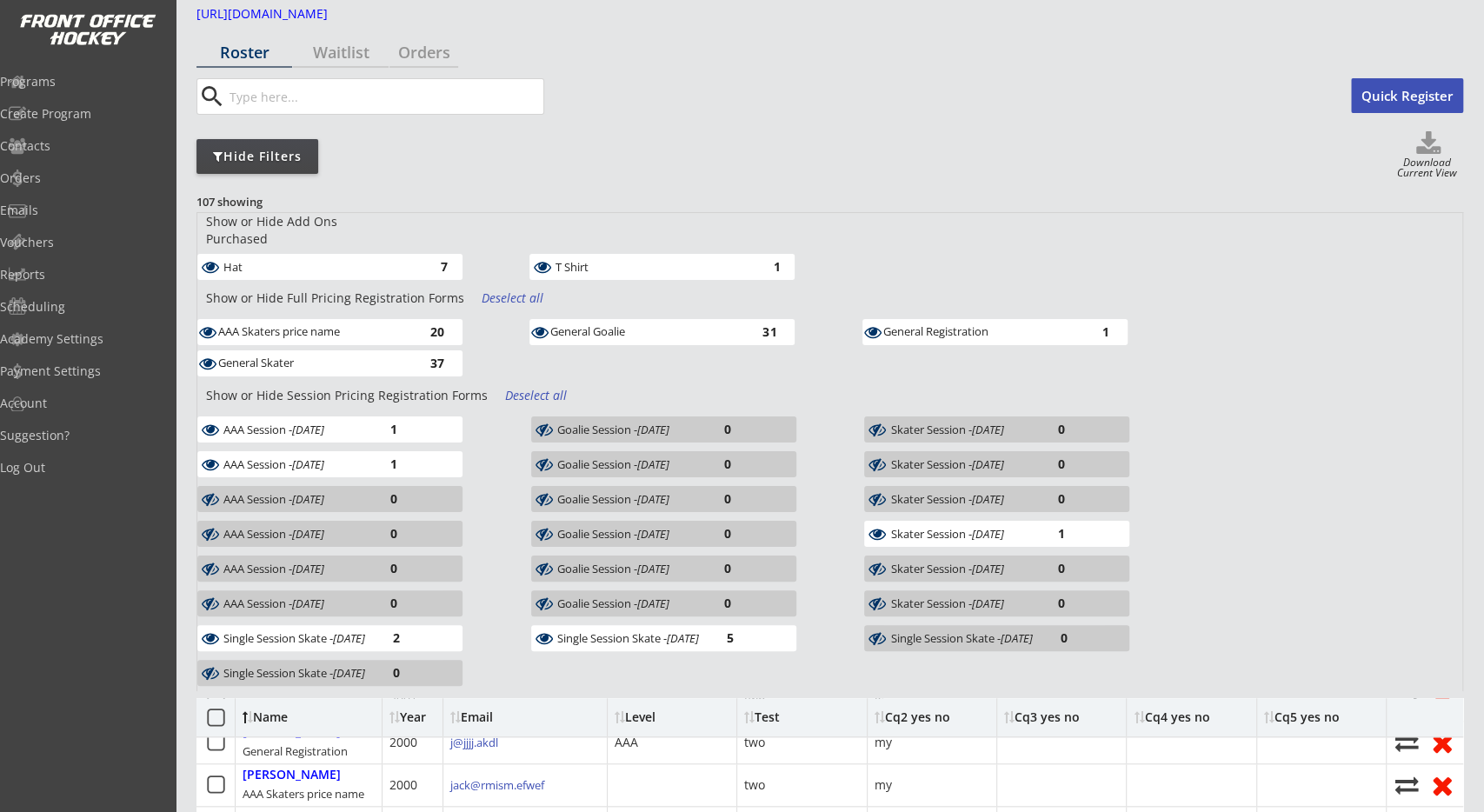
click at [504, 351] on div "General Skater 37" at bounding box center [362, 366] width 332 height 31
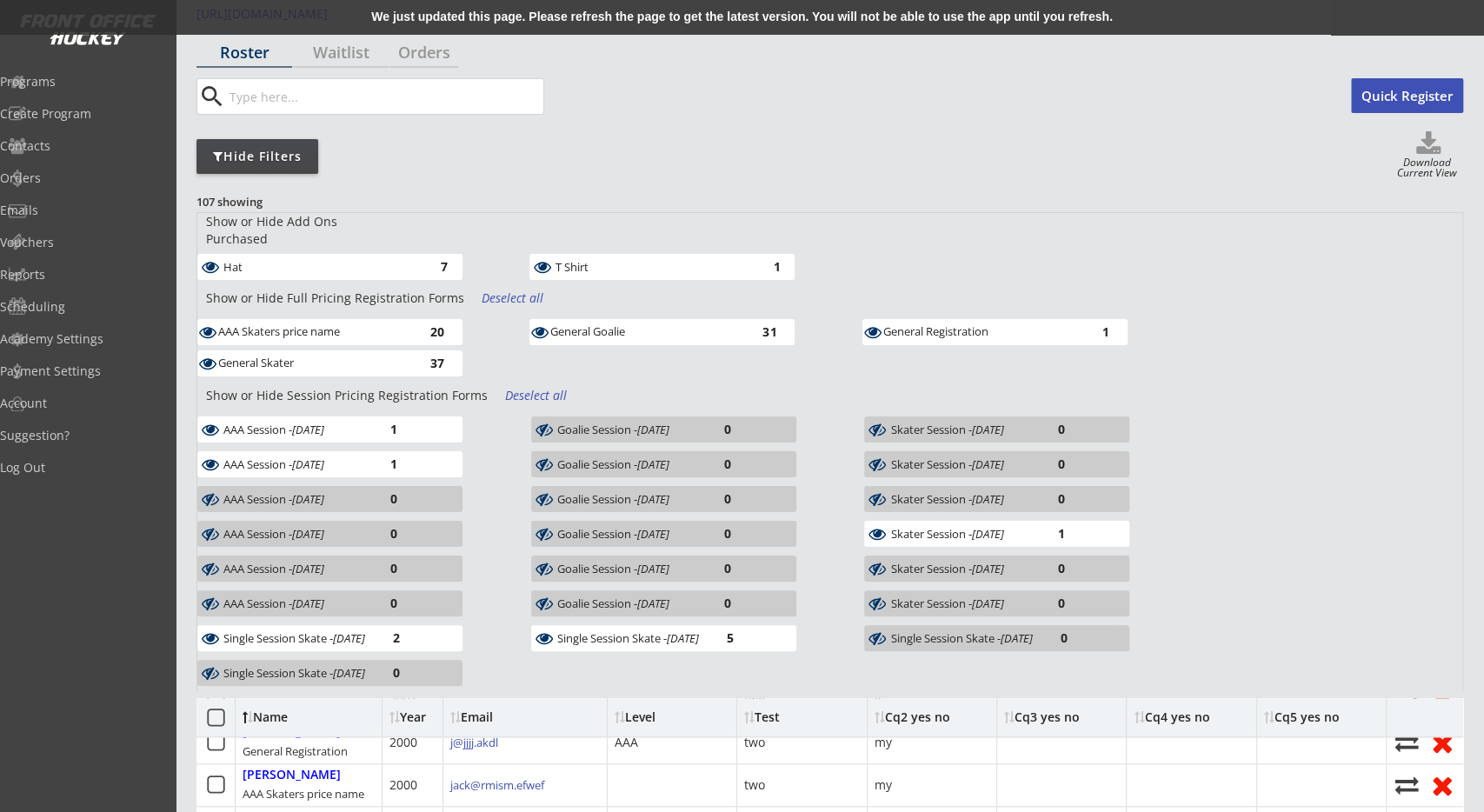
click at [767, 22] on div "We just updated this page. Please refresh the page to get the latest version. Y…" at bounding box center [742, 17] width 1484 height 35
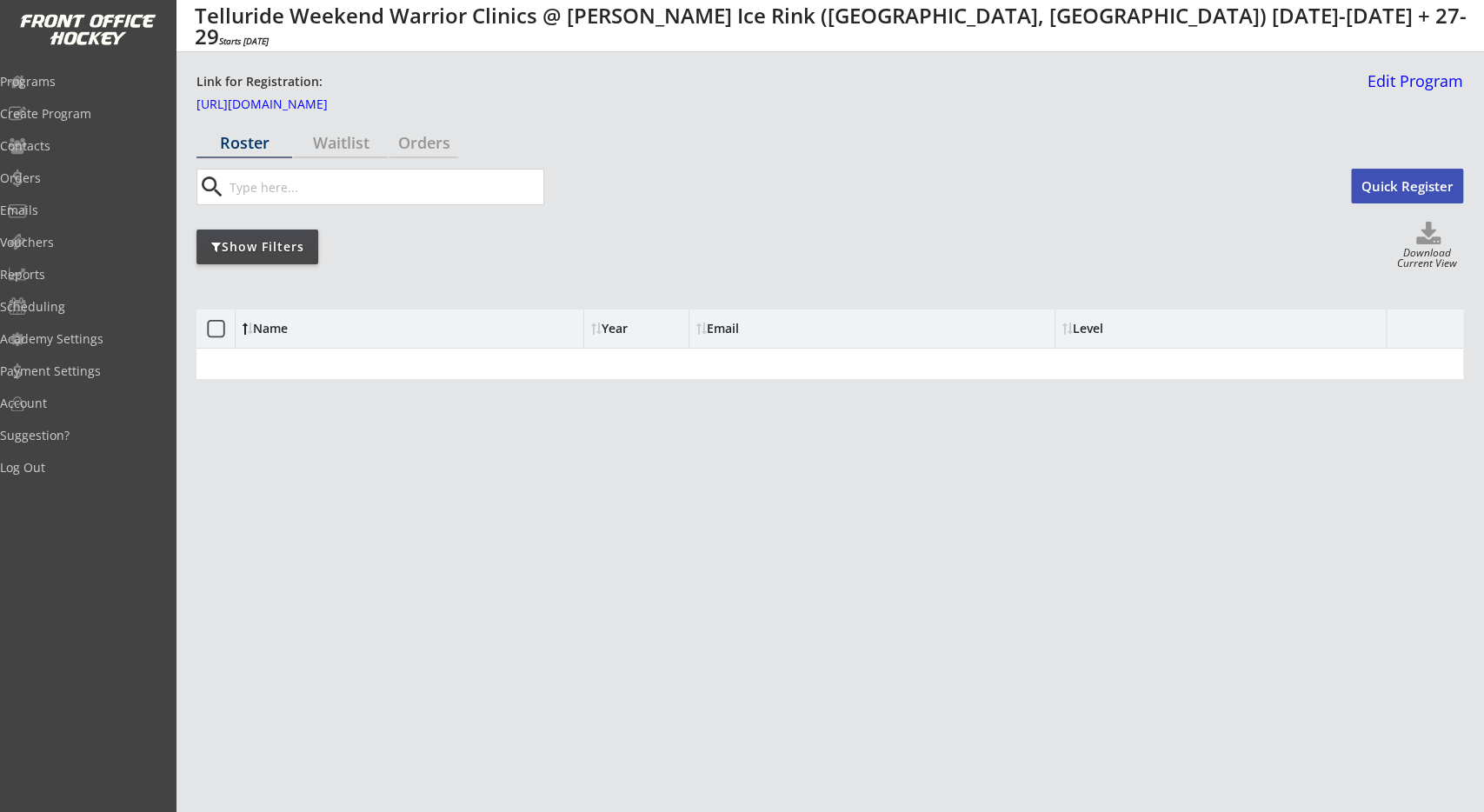
click at [281, 236] on div "Show Filters" at bounding box center [256, 246] width 121 height 35
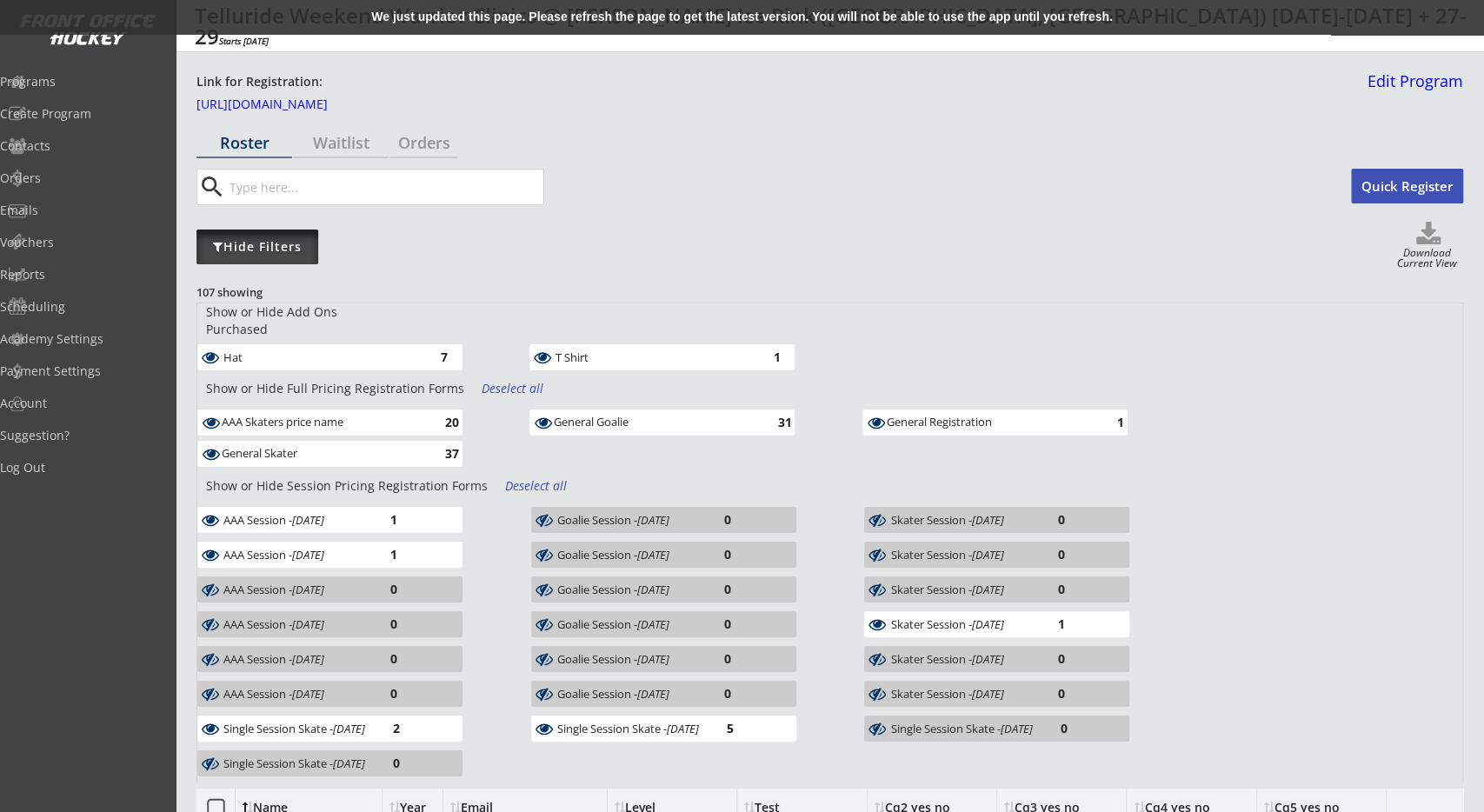
click at [299, 250] on div "Hide Filters" at bounding box center [256, 246] width 121 height 17
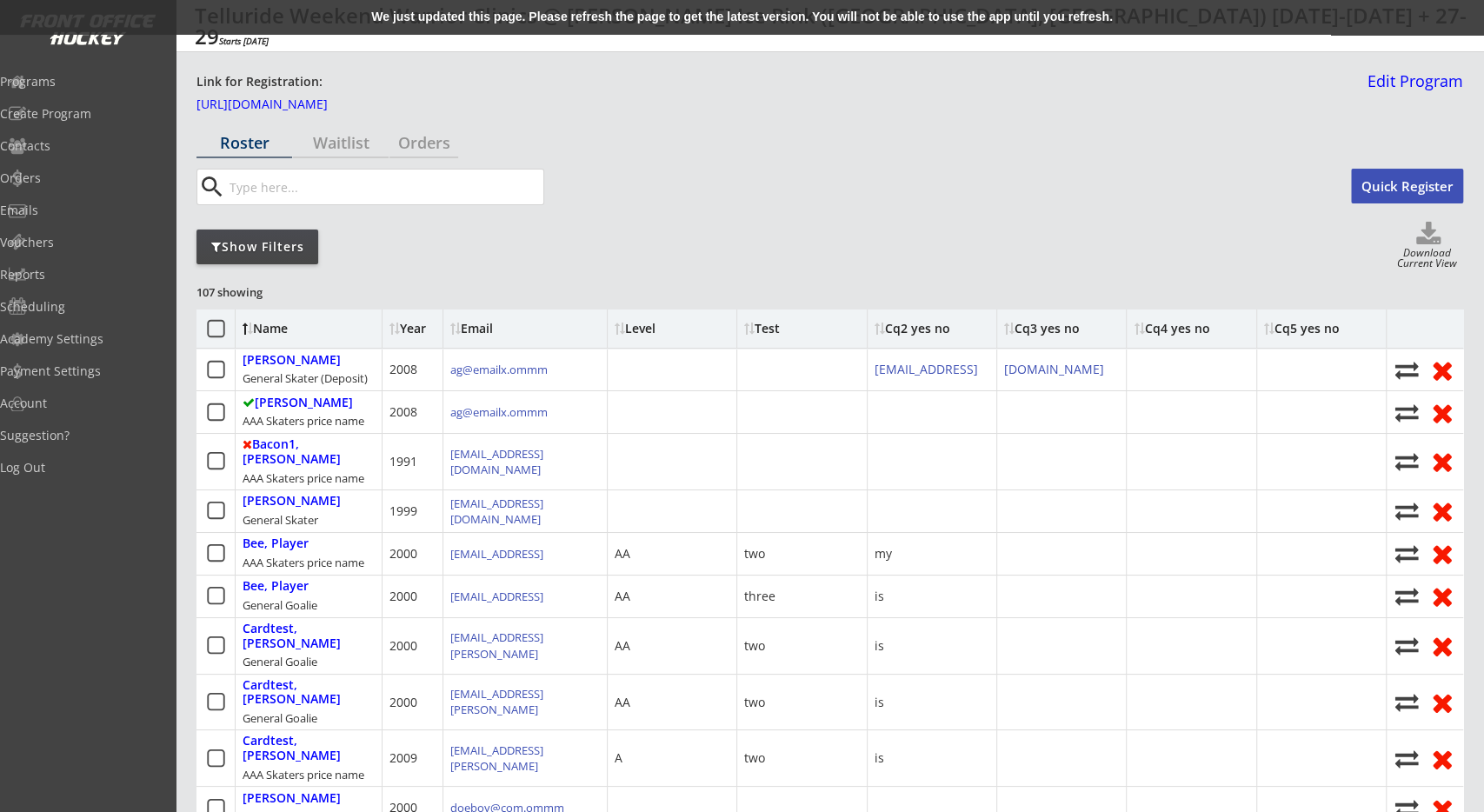
click at [418, 254] on div "Show Filters Download Current View" at bounding box center [829, 245] width 1266 height 49
drag, startPoint x: 203, startPoint y: 299, endPoint x: 312, endPoint y: 298, distance: 109.0
click at [301, 298] on div "107 showing" at bounding box center [258, 291] width 125 height 15
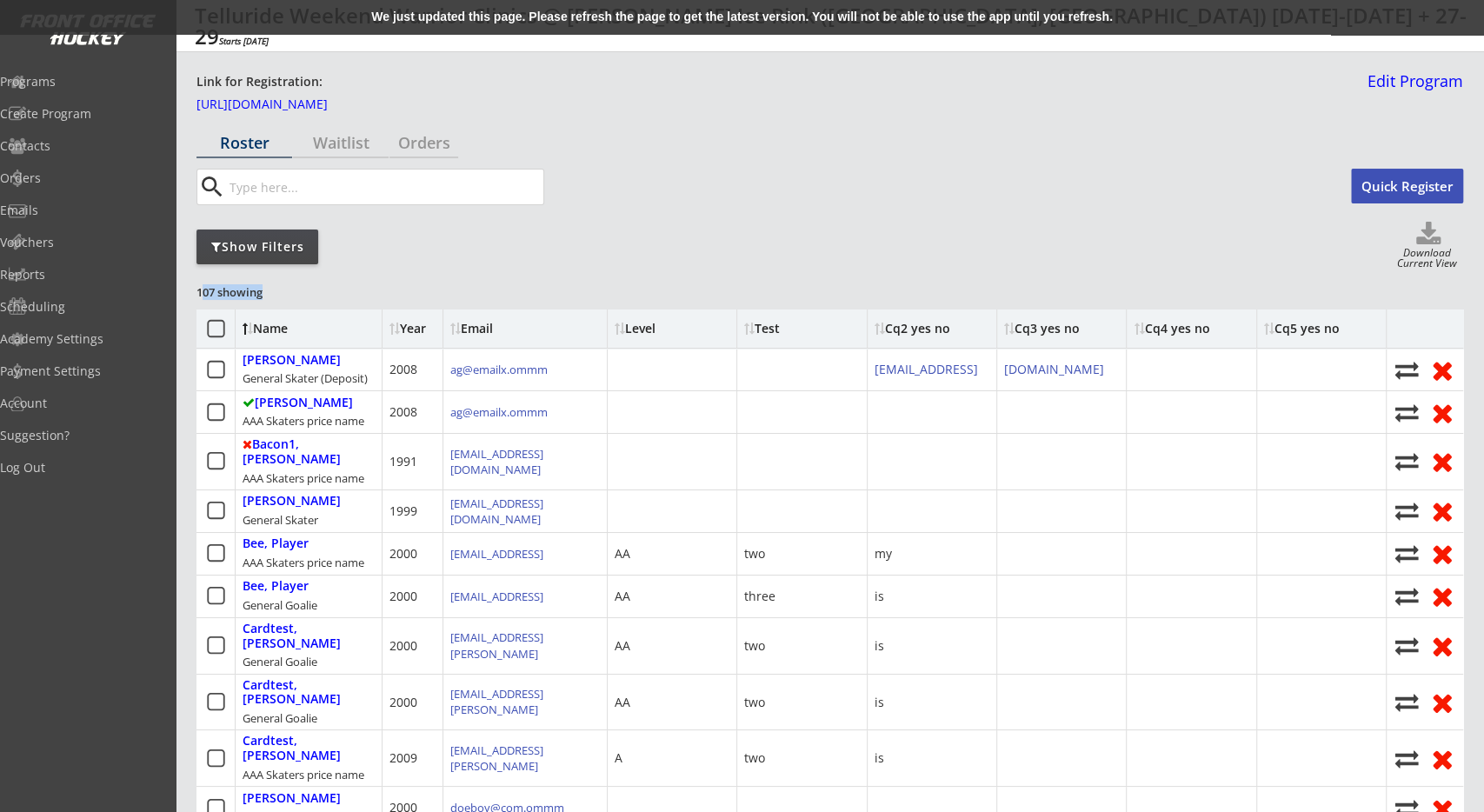
click at [314, 297] on div "107 showing" at bounding box center [258, 291] width 125 height 15
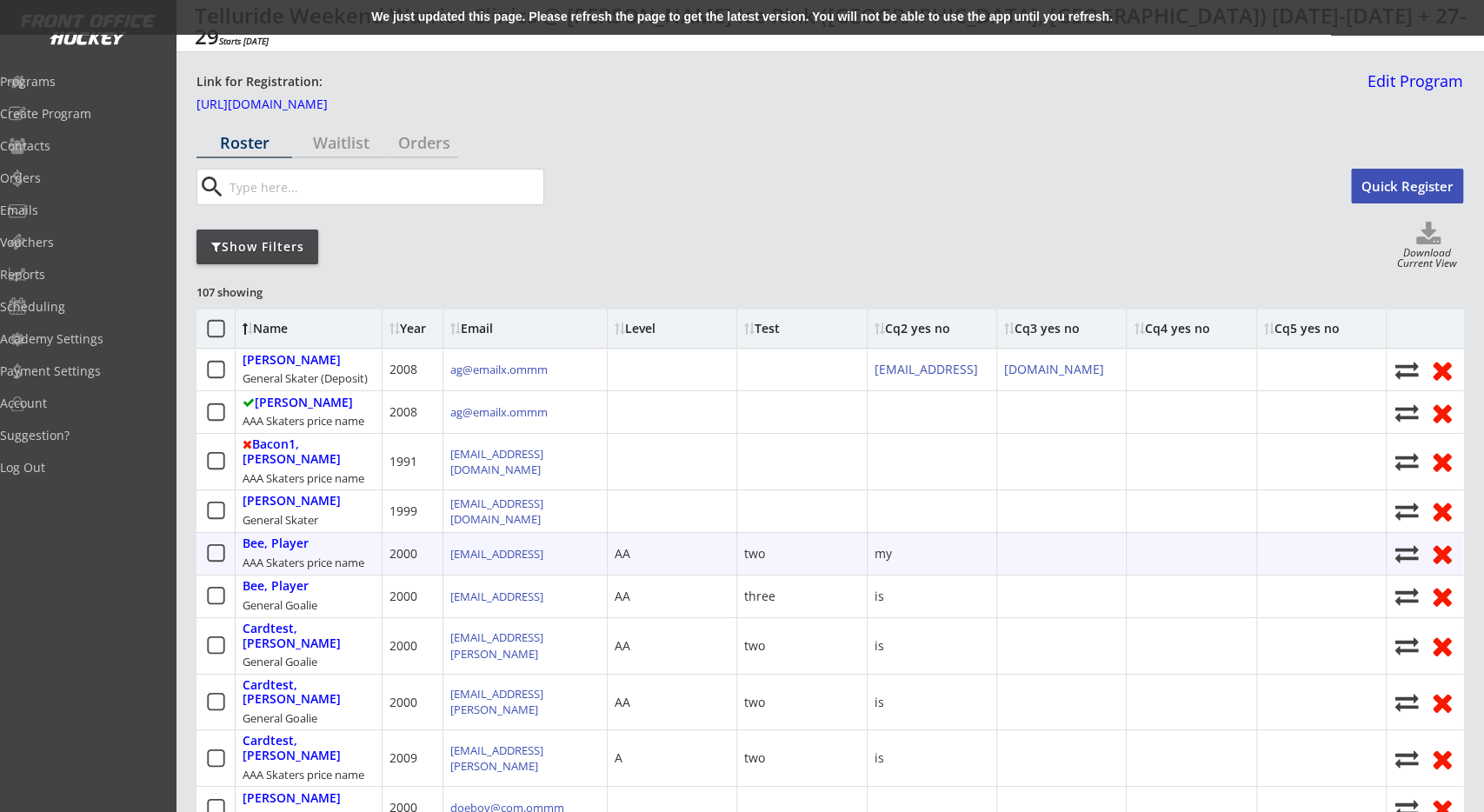
click at [750, 554] on div "two" at bounding box center [754, 553] width 21 height 17
click at [885, 552] on div "my" at bounding box center [882, 553] width 17 height 17
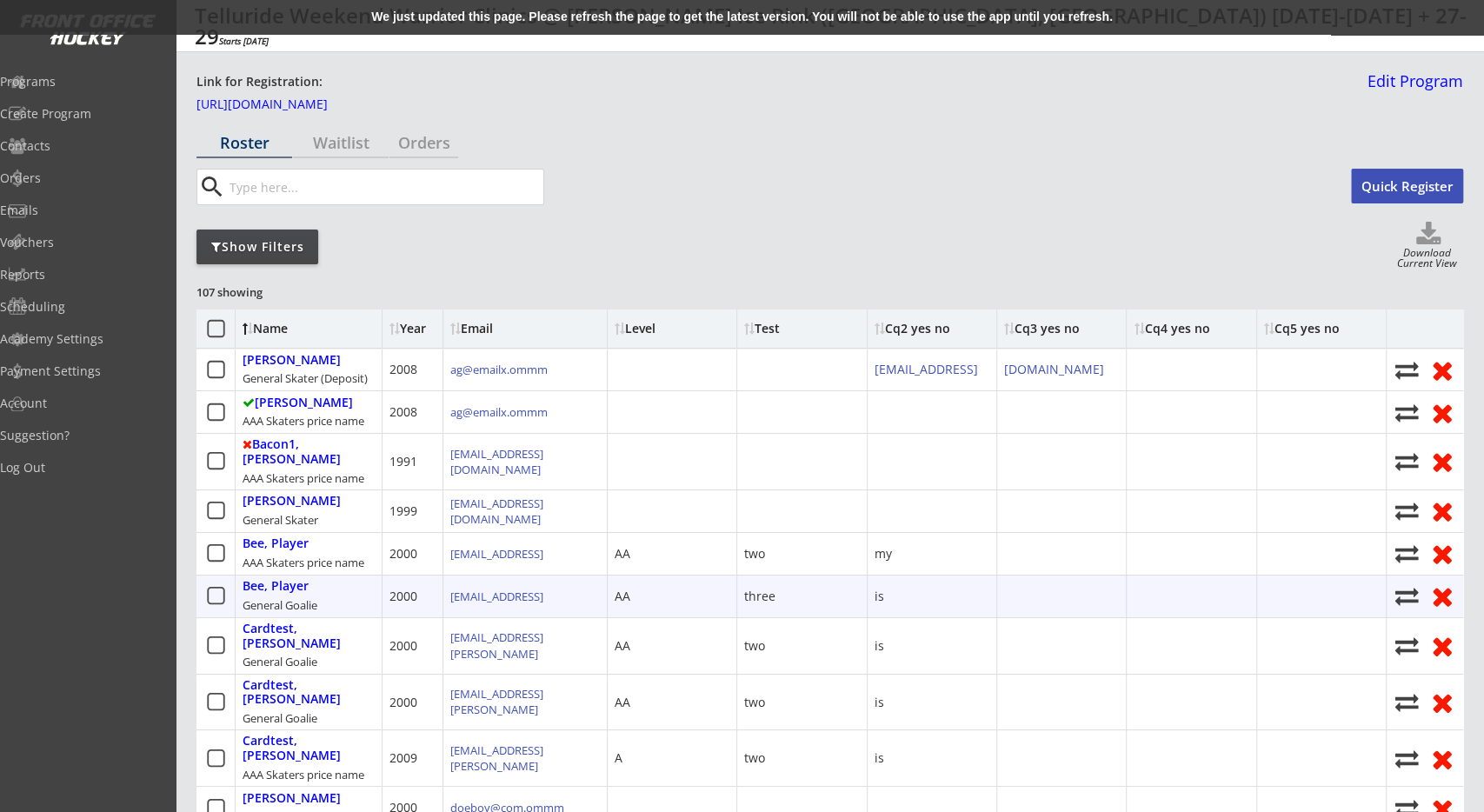
click at [884, 595] on div "is" at bounding box center [933, 596] width 130 height 41
click at [763, 590] on div "three" at bounding box center [759, 595] width 31 height 17
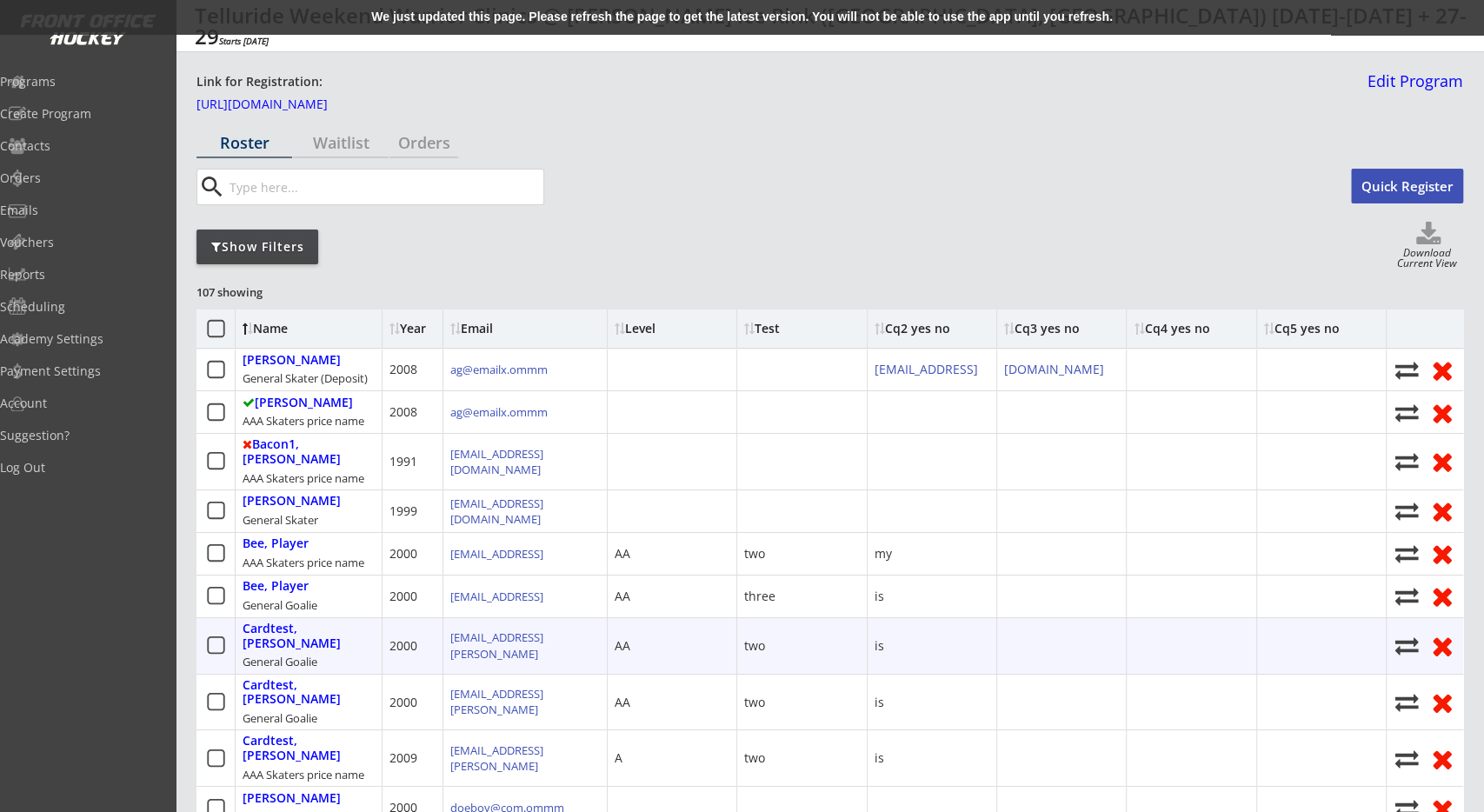
click at [762, 640] on div "two" at bounding box center [754, 645] width 21 height 17
click at [624, 645] on div "AA" at bounding box center [621, 645] width 15 height 17
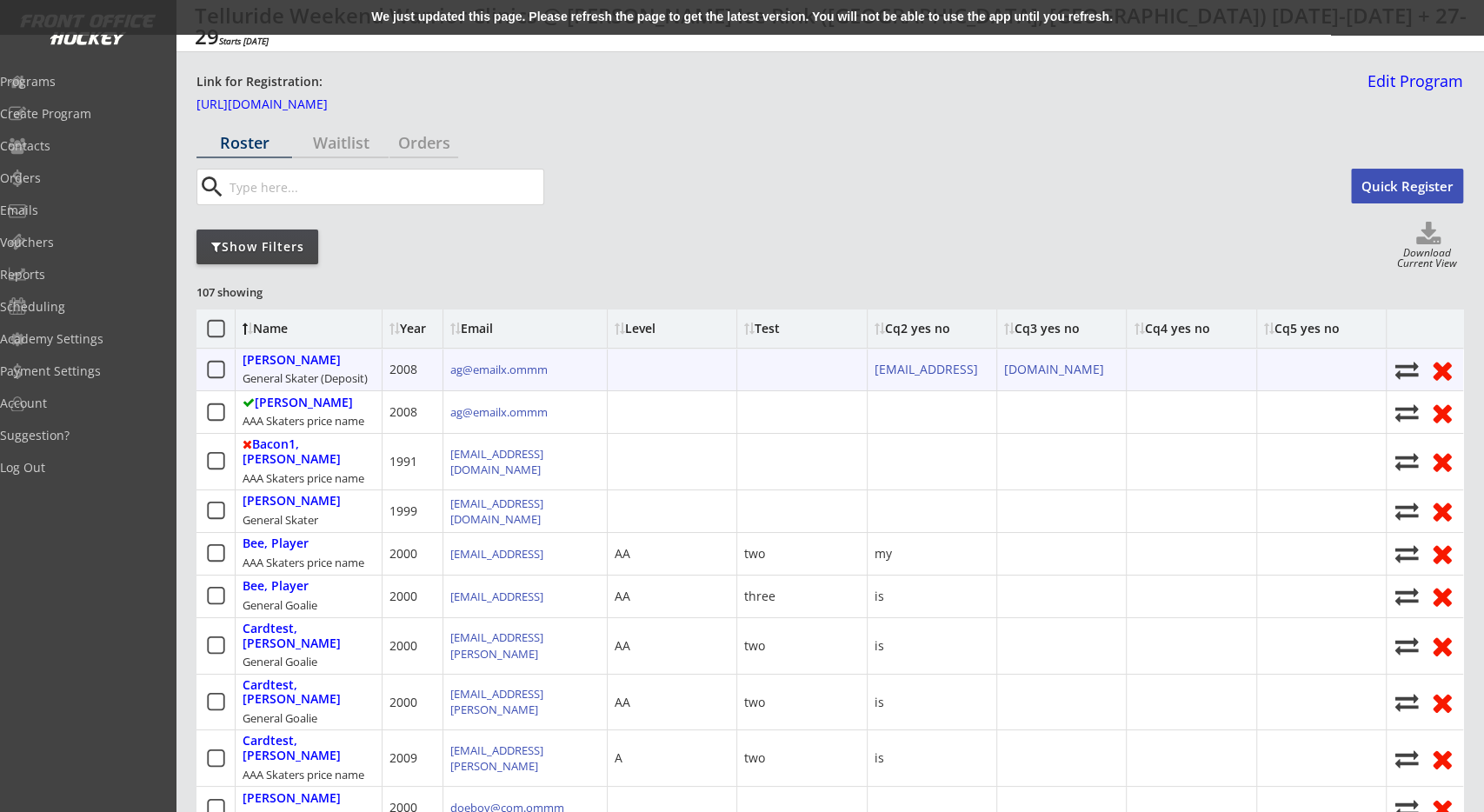
click at [399, 378] on div "2008" at bounding box center [403, 369] width 28 height 17
click at [368, 381] on div "General Skater (Deposit)" at bounding box center [305, 378] width 125 height 15
drag, startPoint x: 377, startPoint y: 381, endPoint x: 352, endPoint y: 376, distance: 25.5
click at [377, 383] on div "[PERSON_NAME] General Skater (Deposit)" at bounding box center [308, 370] width 147 height 41
click at [368, 386] on div "General Skater (Deposit)" at bounding box center [305, 378] width 125 height 15
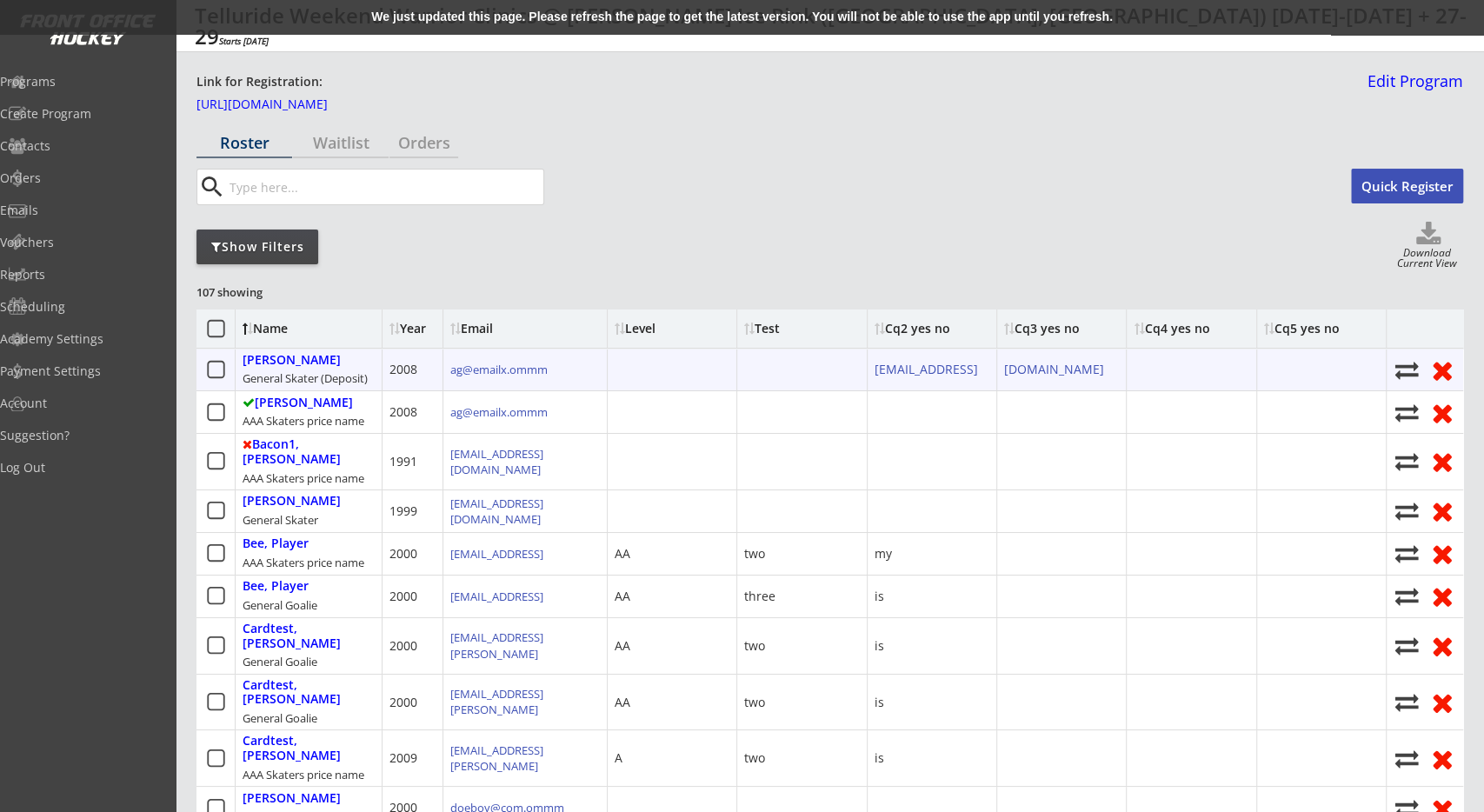
click at [352, 376] on div "General Skater (Deposit)" at bounding box center [305, 378] width 125 height 15
drag, startPoint x: 242, startPoint y: 377, endPoint x: 387, endPoint y: 396, distance: 146.2
click at [382, 390] on div "[PERSON_NAME] General Skater (Deposit)" at bounding box center [308, 370] width 147 height 41
click at [368, 386] on div "General Skater (Deposit)" at bounding box center [305, 378] width 125 height 15
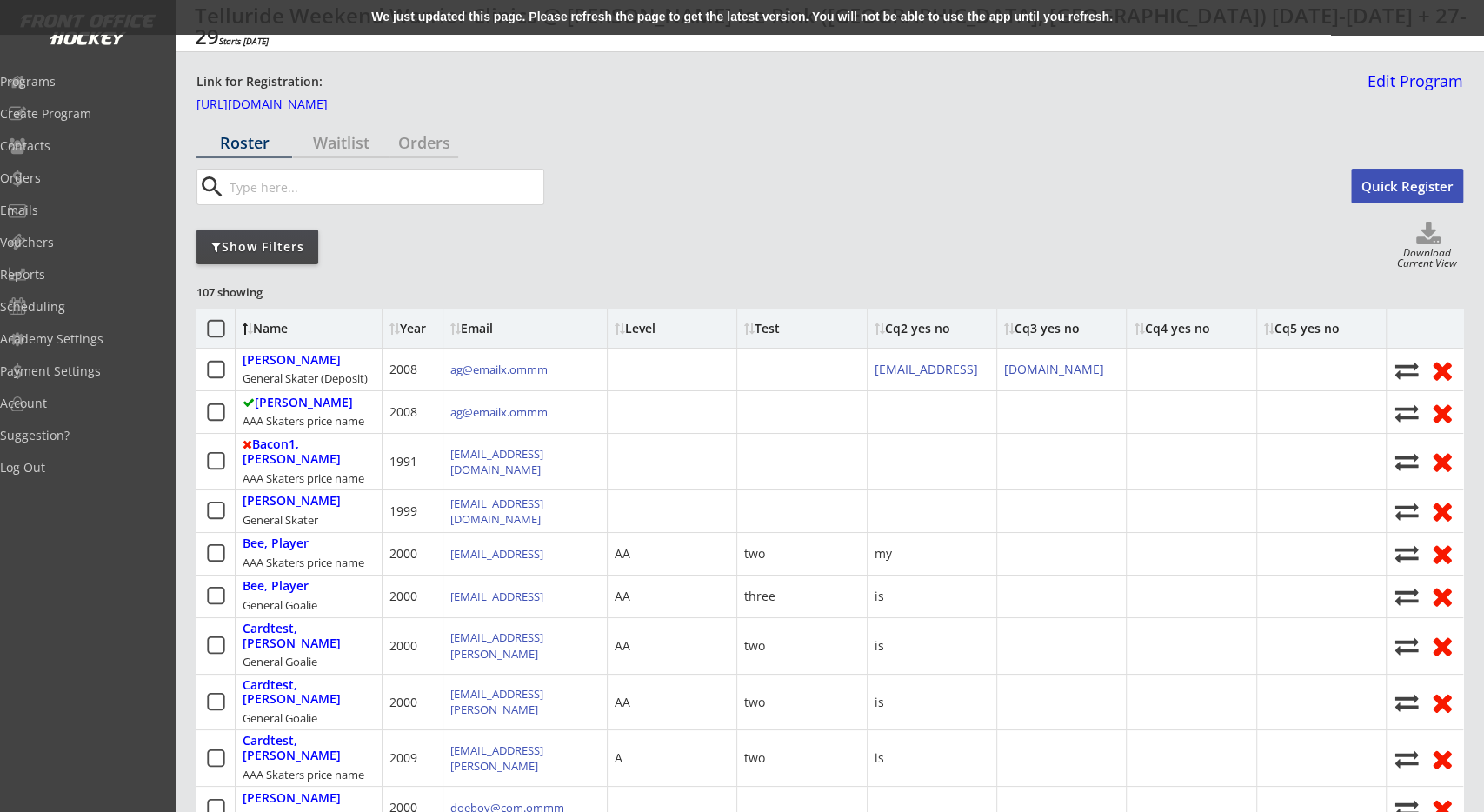
click at [1250, 256] on div "Show Filters Download Current View" at bounding box center [829, 245] width 1266 height 49
